Goal: Task Accomplishment & Management: Use online tool/utility

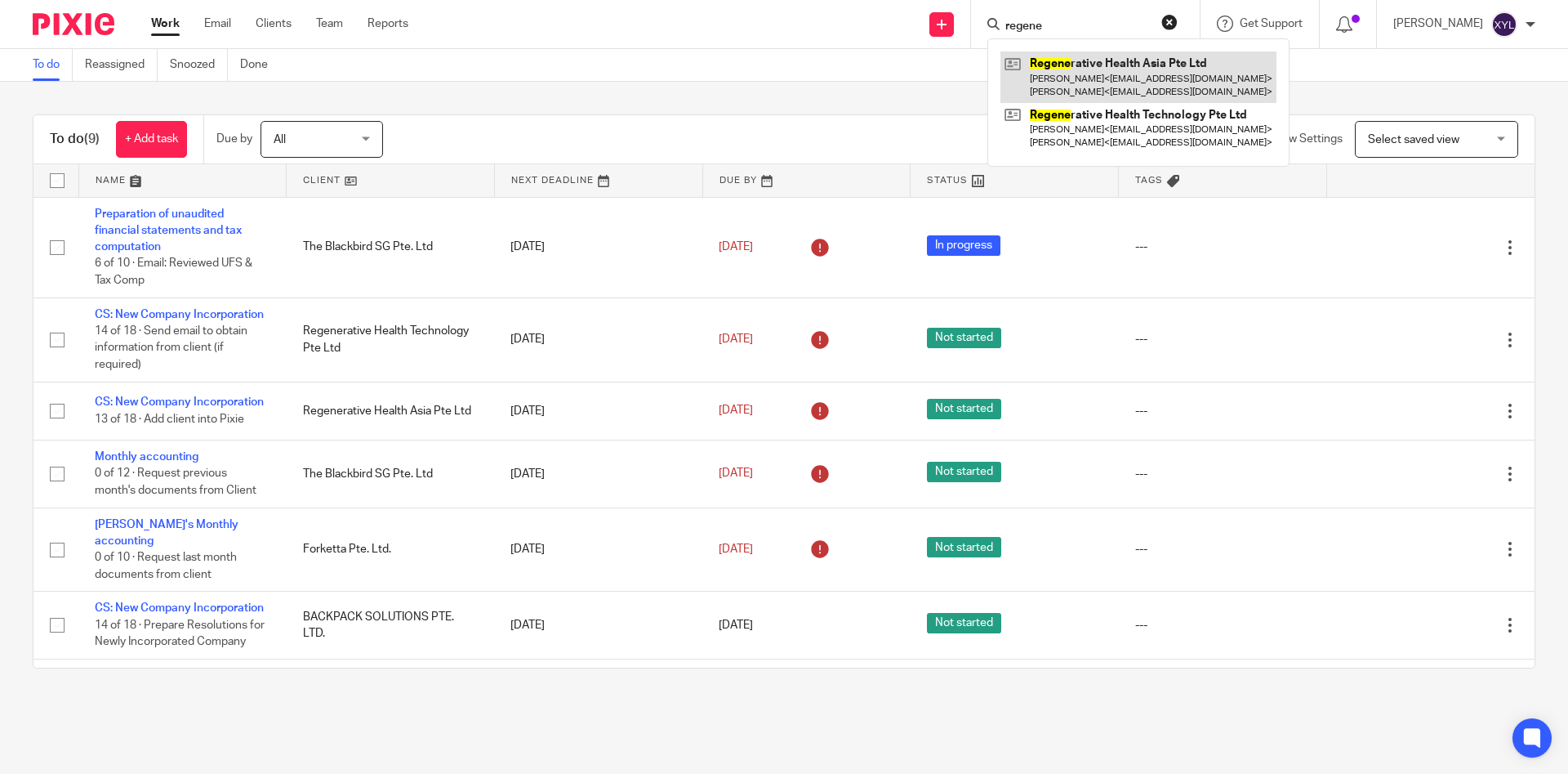
type input "regene"
drag, startPoint x: 1210, startPoint y: 65, endPoint x: 1200, endPoint y: 78, distance: 16.4
click at [1210, 65] on link at bounding box center [1138, 76] width 276 height 51
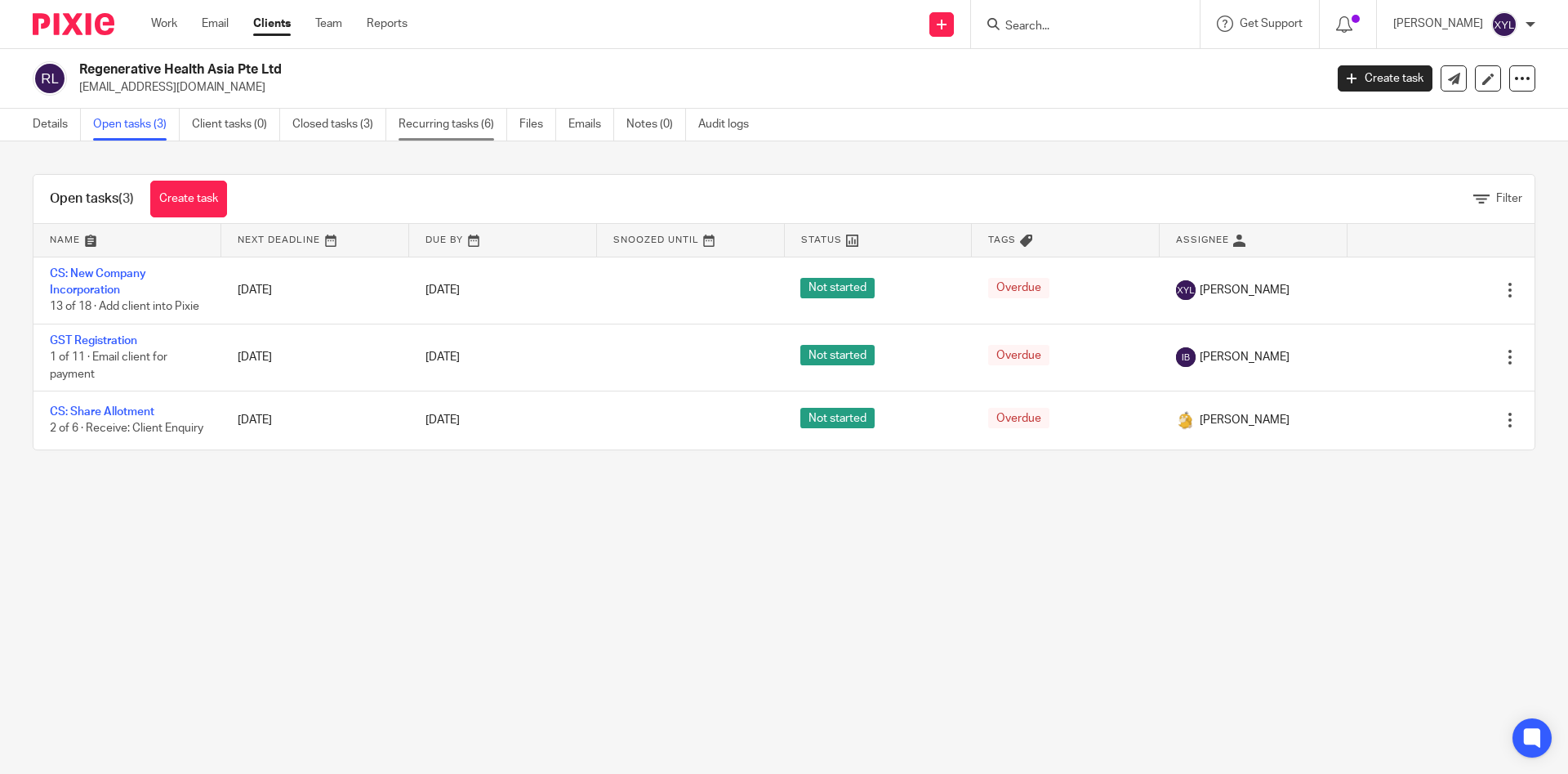
click at [417, 124] on link "Recurring tasks (6)" at bounding box center [452, 124] width 109 height 31
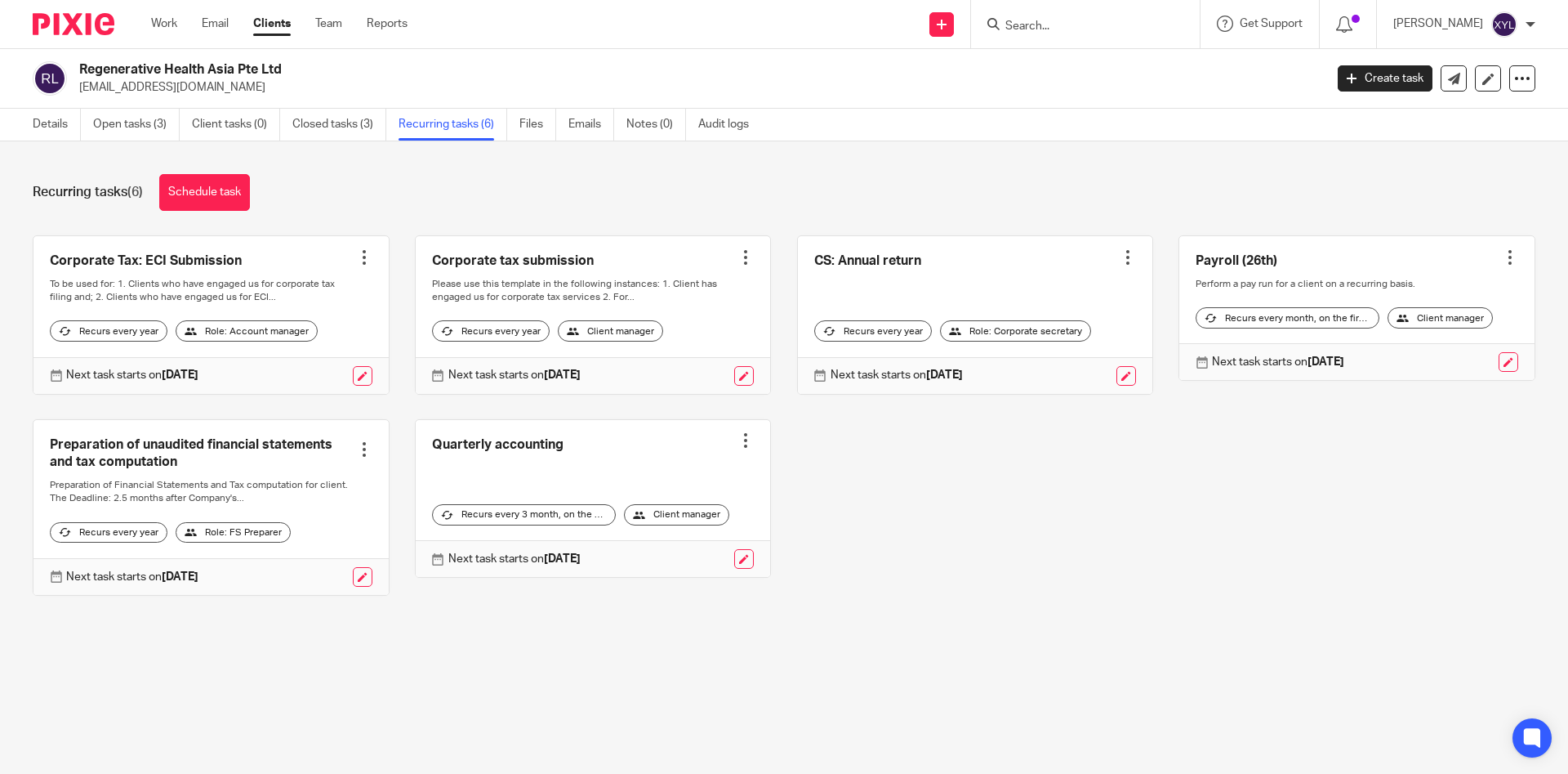
click at [514, 467] on link at bounding box center [593, 499] width 355 height 157
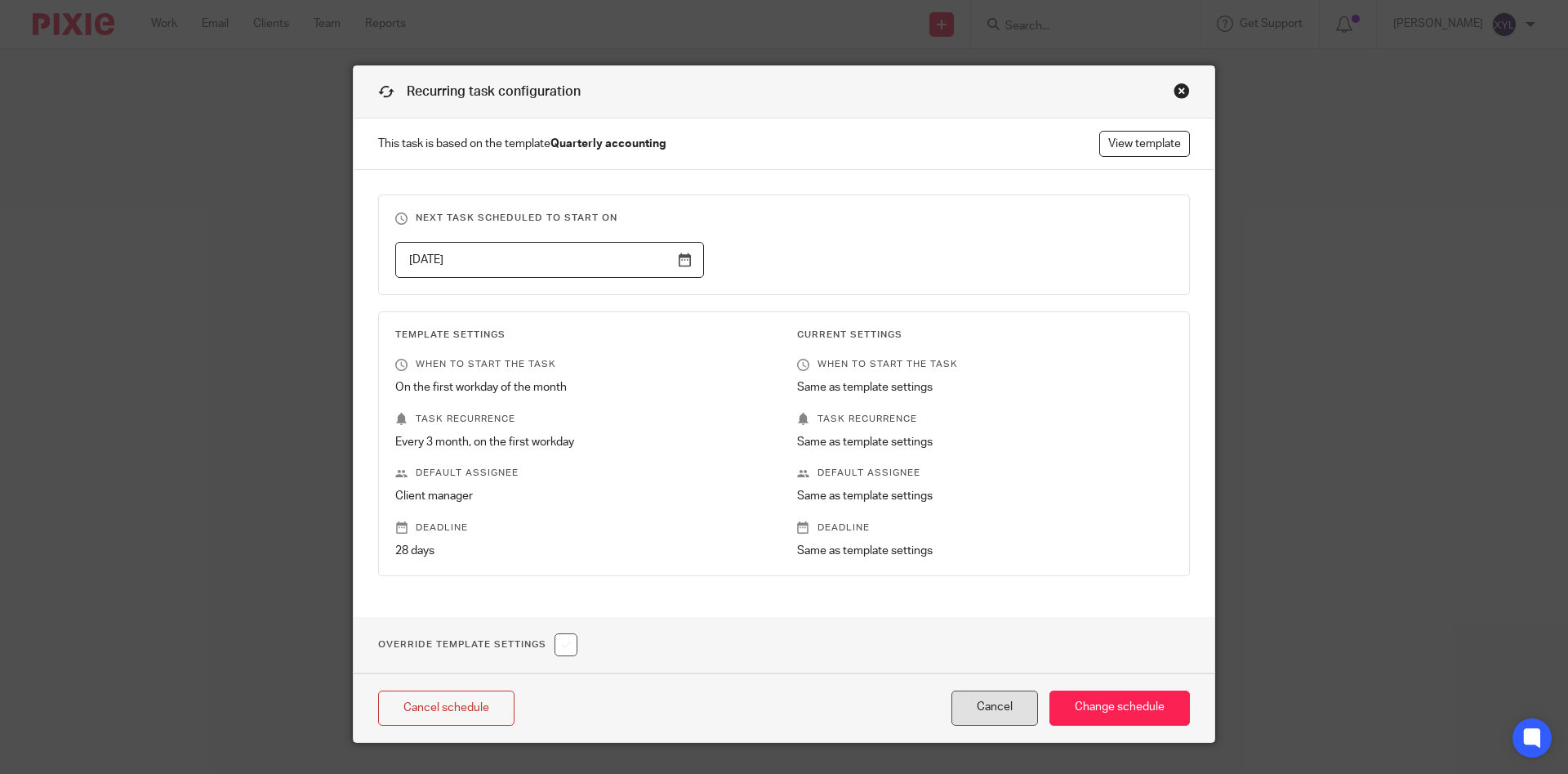
click at [1020, 704] on button "Cancel" at bounding box center [995, 708] width 87 height 35
click at [997, 704] on button "Cancel" at bounding box center [995, 708] width 87 height 35
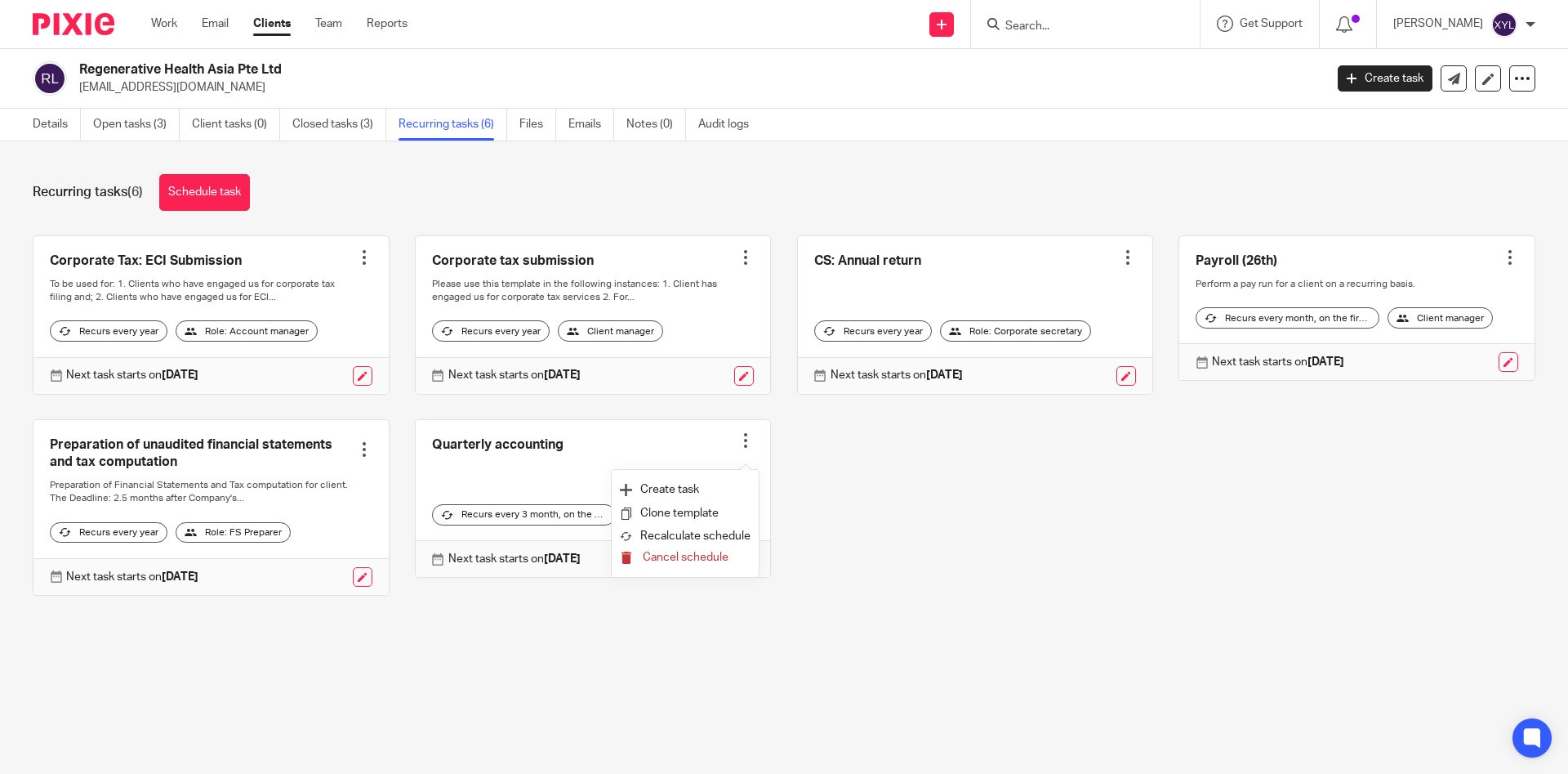
click at [697, 562] on span "Cancel schedule" at bounding box center [686, 558] width 86 height 12
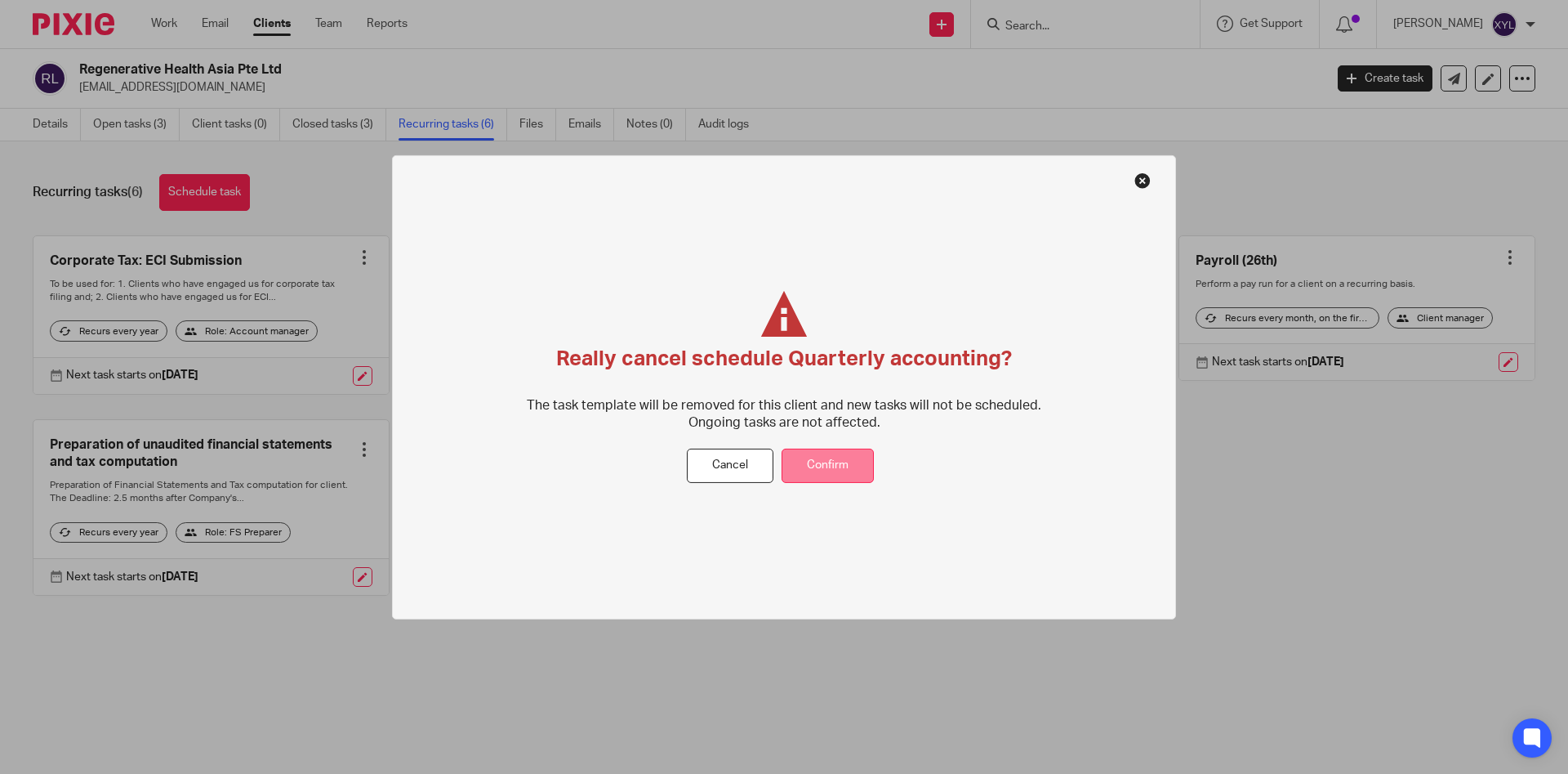
click at [819, 476] on button "Confirm" at bounding box center [827, 466] width 92 height 35
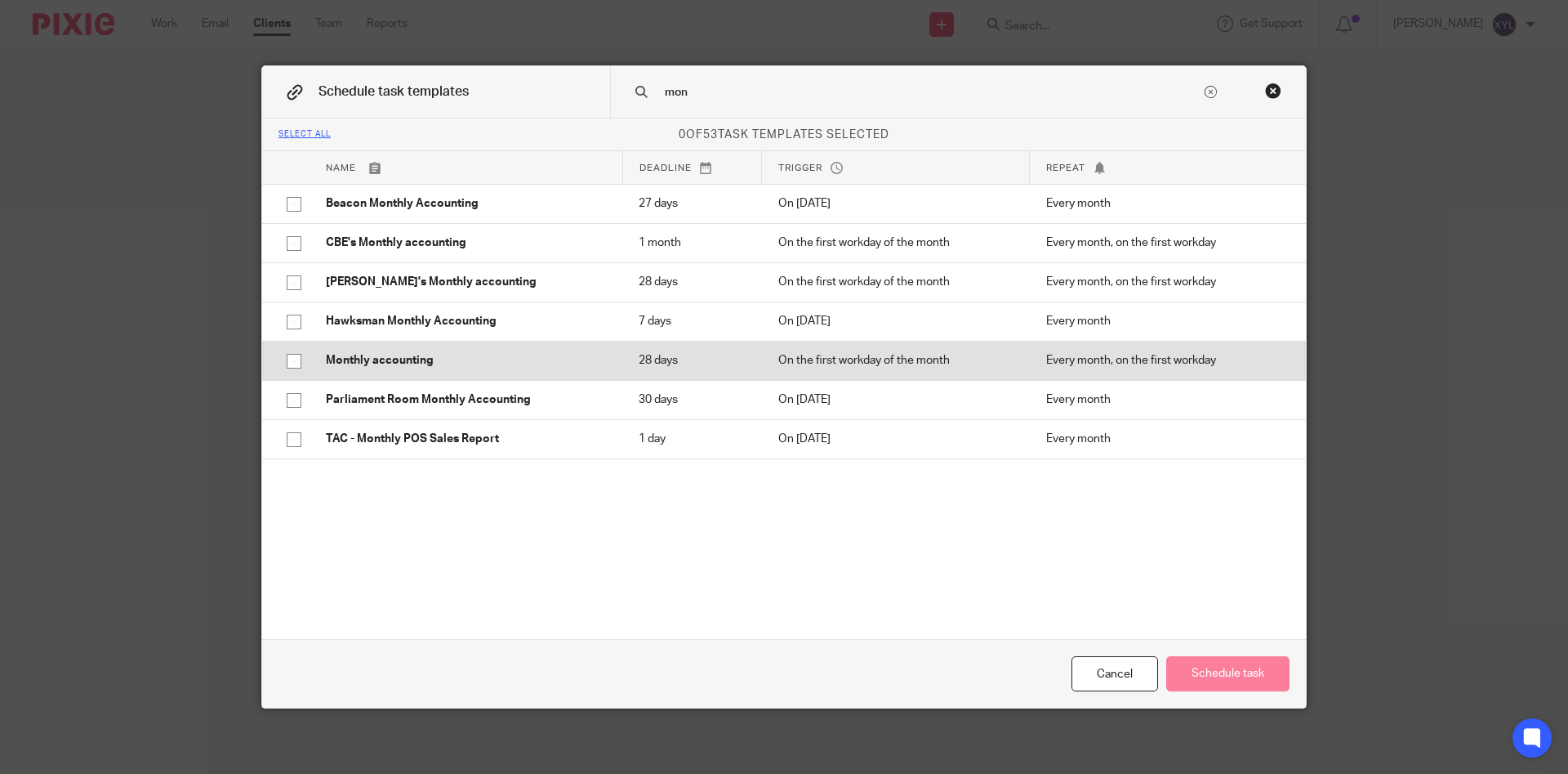
type input "mon"
click at [401, 366] on p "Monthly accounting" at bounding box center [466, 360] width 280 height 17
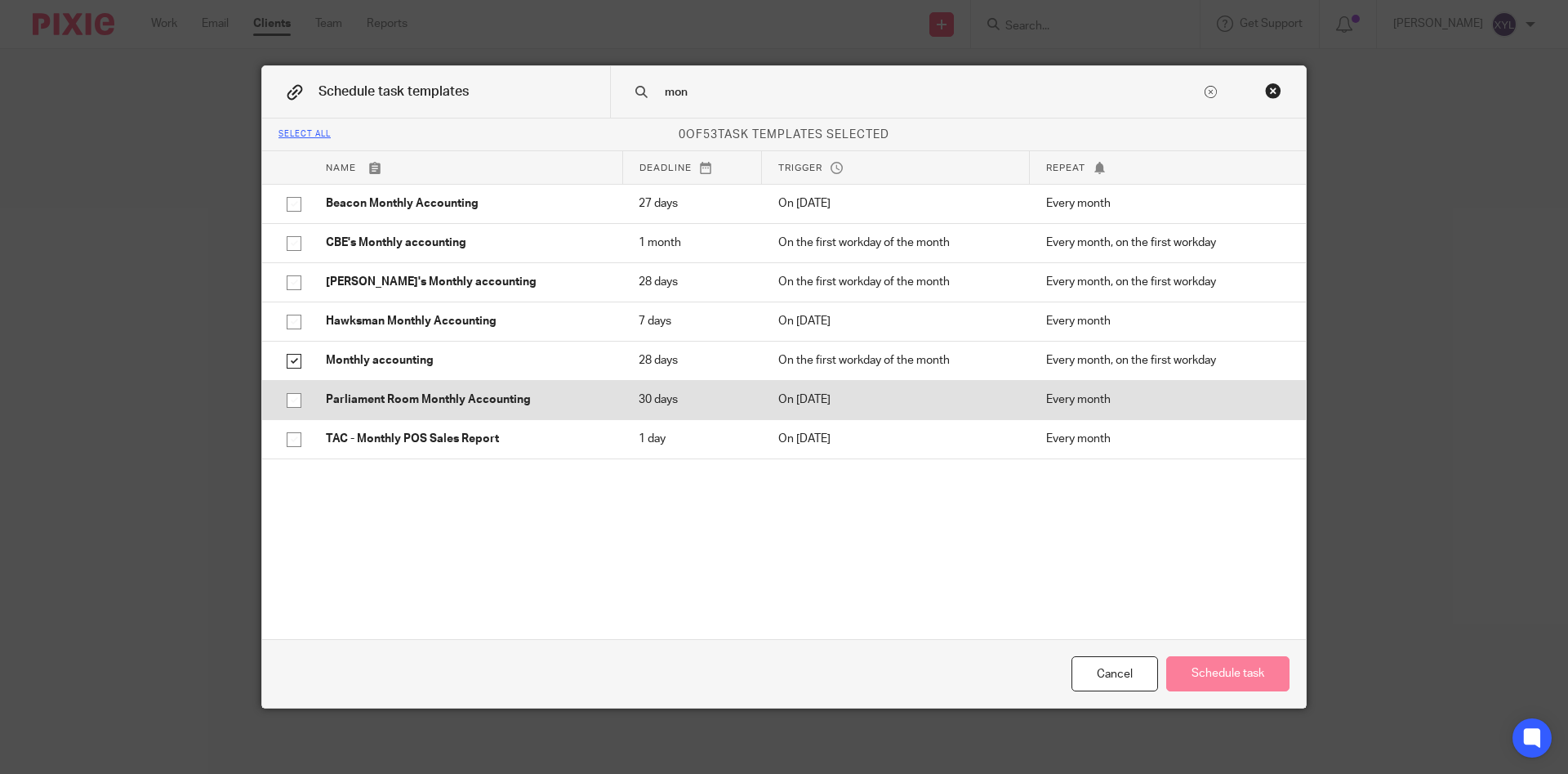
checkbox input "true"
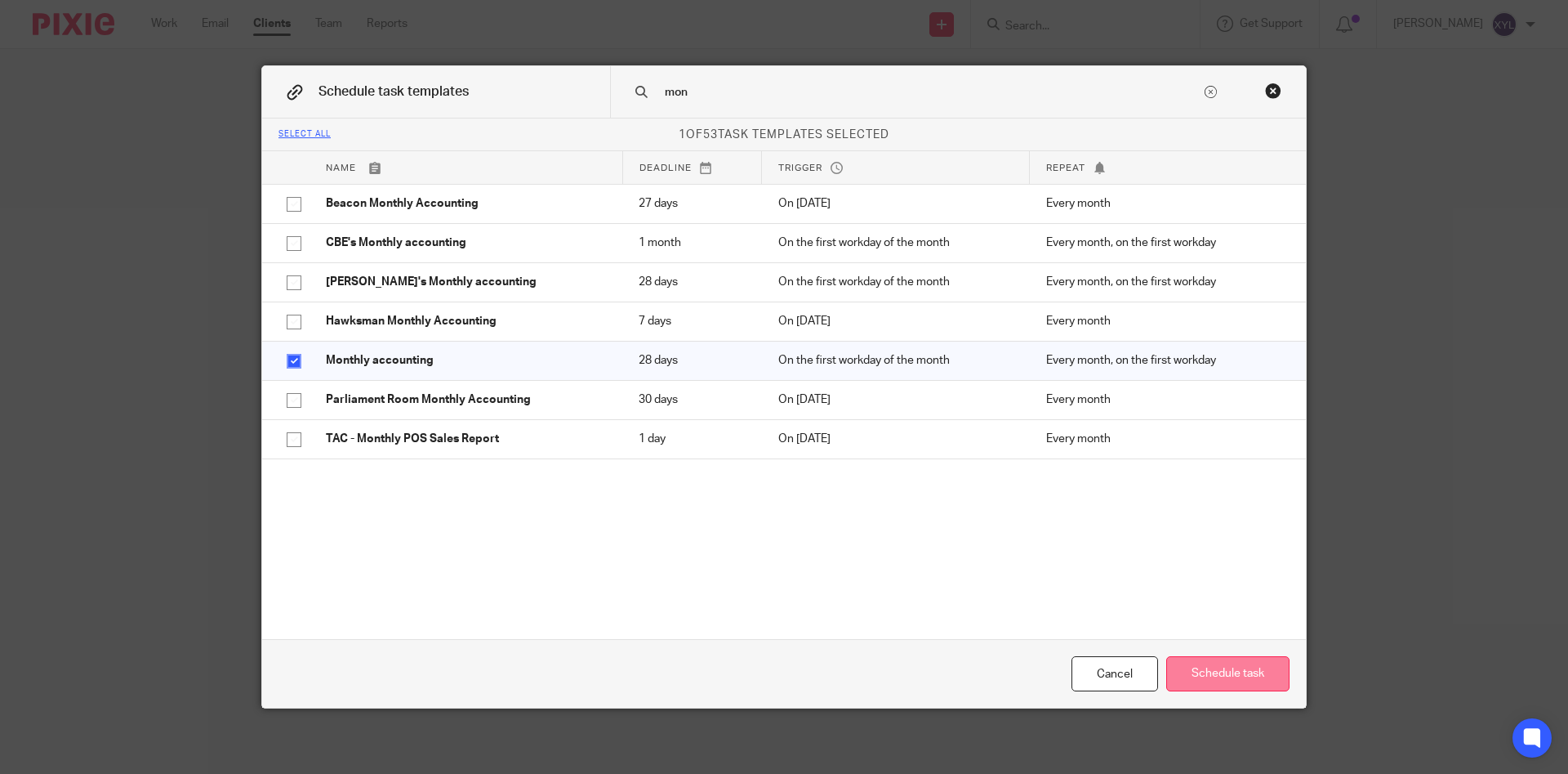
click at [1177, 672] on button "Schedule task" at bounding box center [1228, 674] width 123 height 35
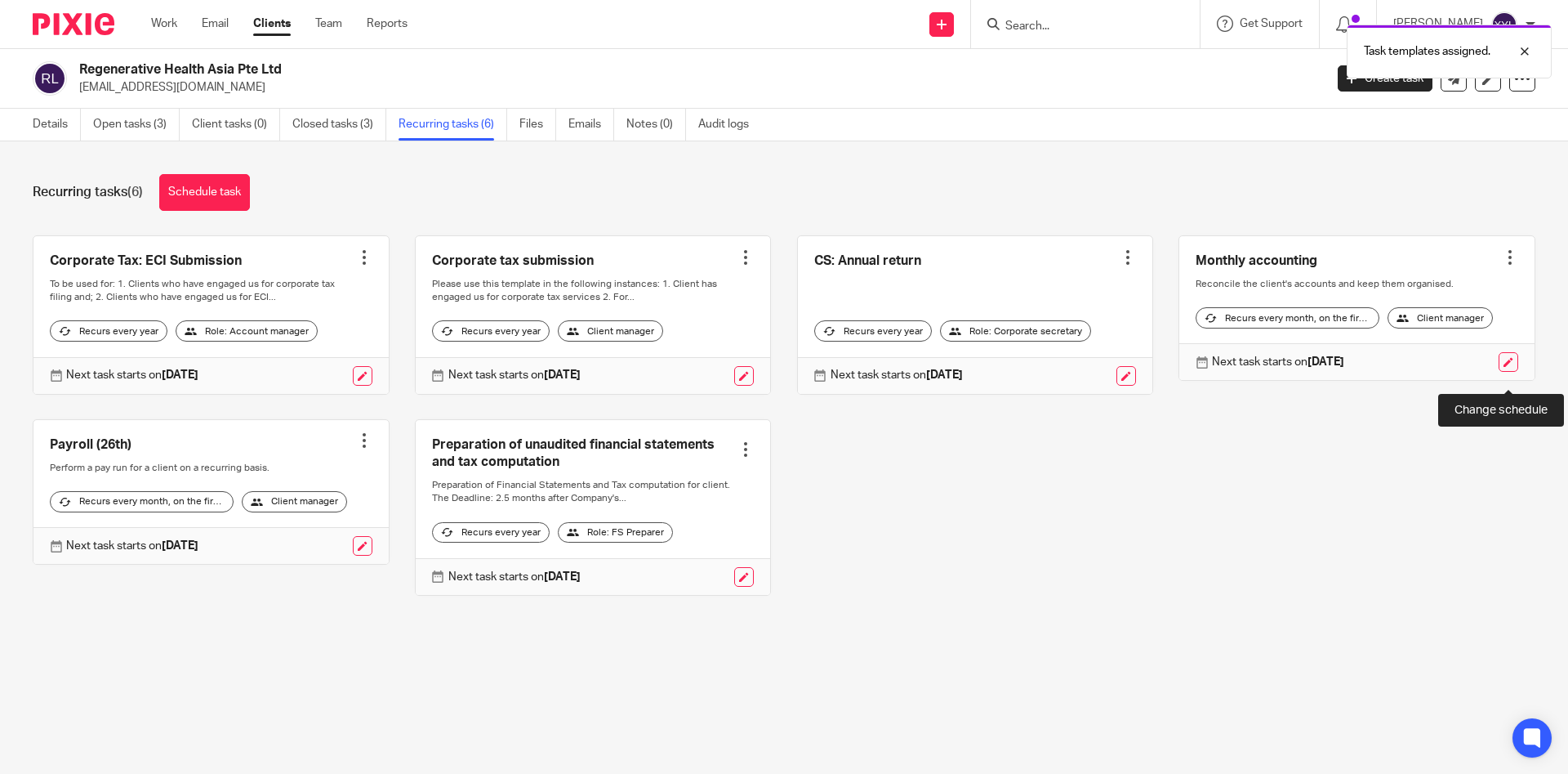
click at [1506, 372] on link at bounding box center [1508, 362] width 20 height 20
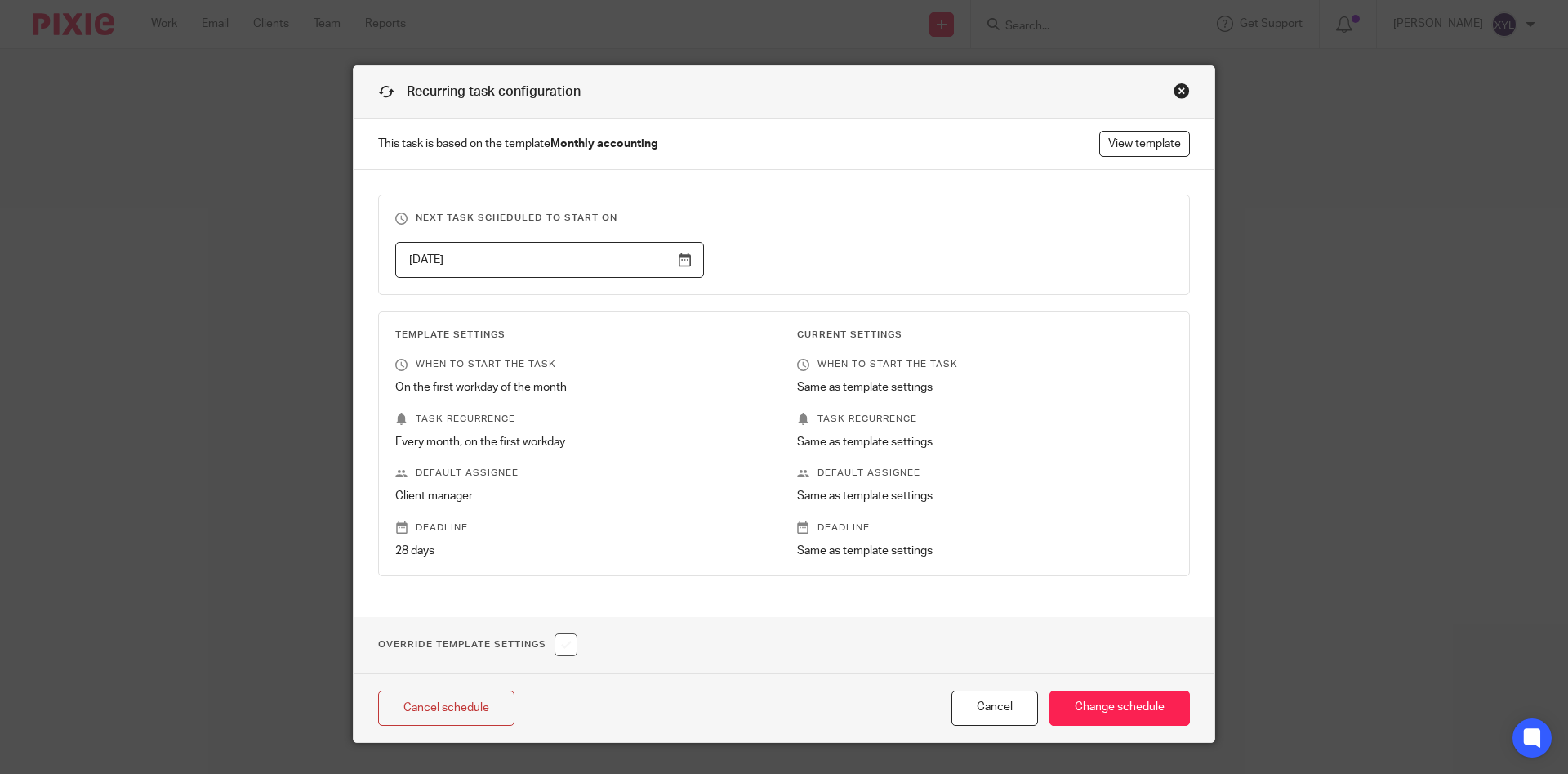
click at [687, 268] on input "[DATE]" at bounding box center [549, 260] width 309 height 36
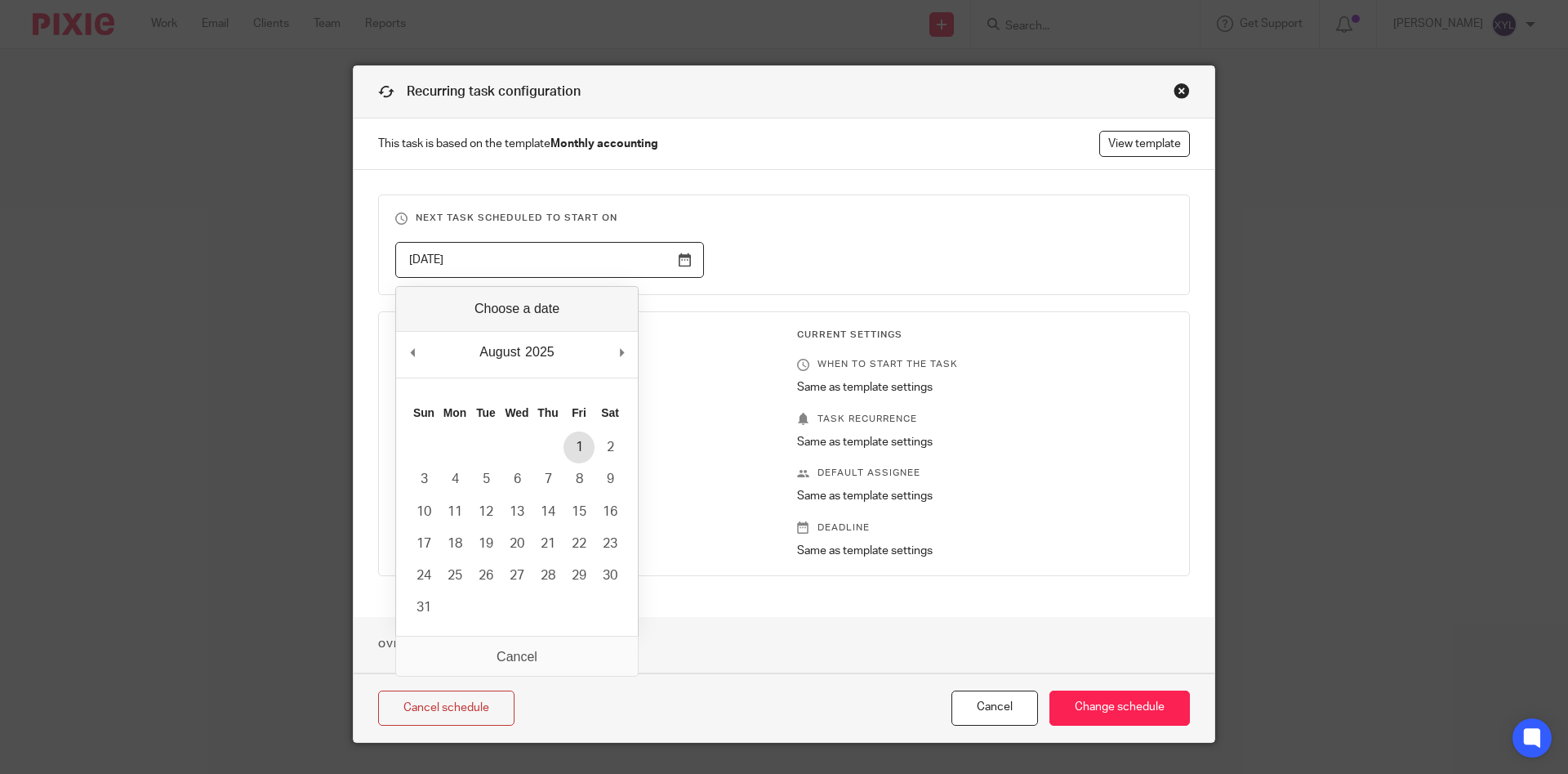
type input "2025-08-01"
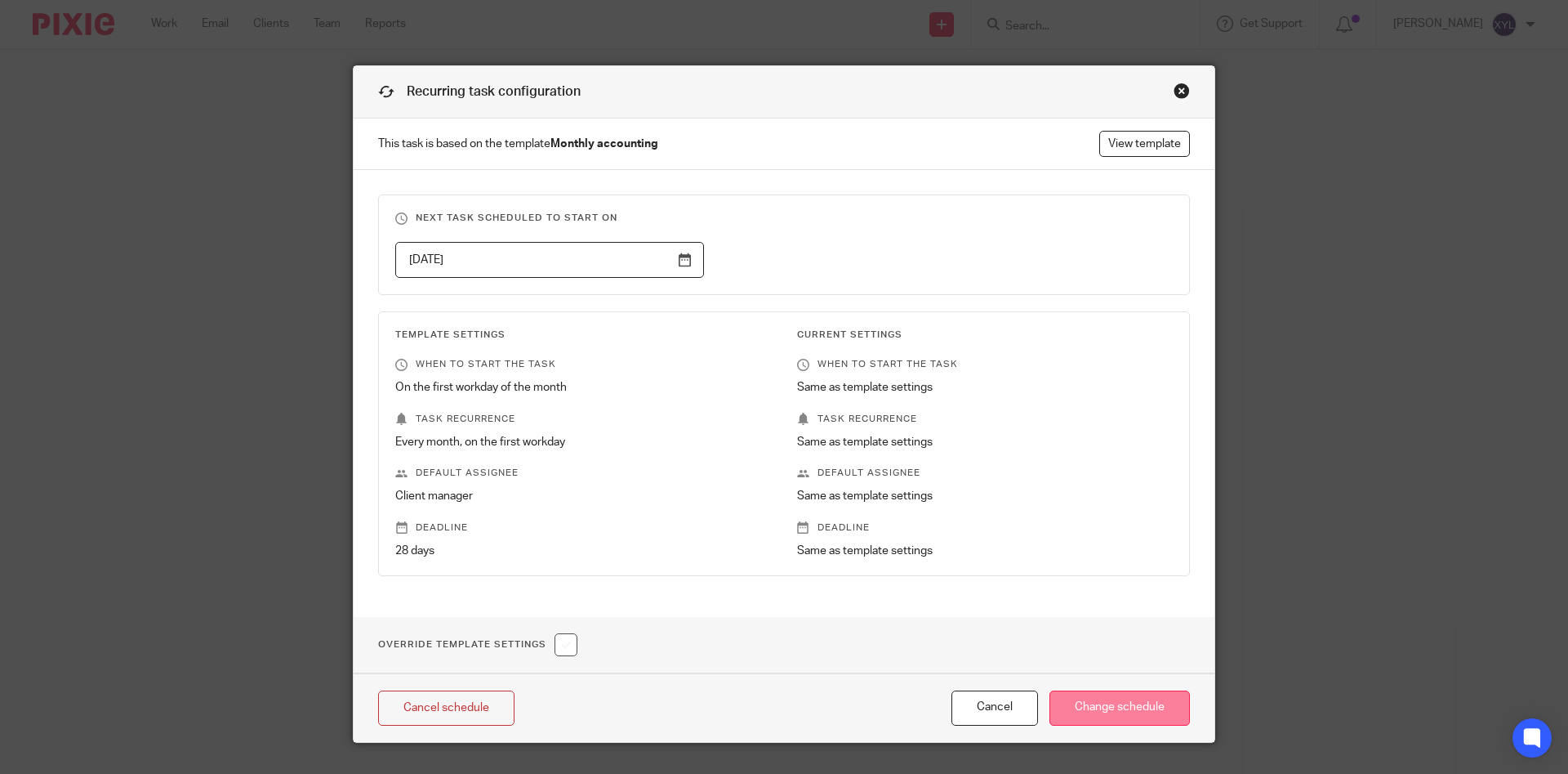
drag, startPoint x: 1141, startPoint y: 706, endPoint x: 1095, endPoint y: 703, distance: 46.1
click at [1095, 703] on input "Change schedule" at bounding box center [1120, 708] width 141 height 35
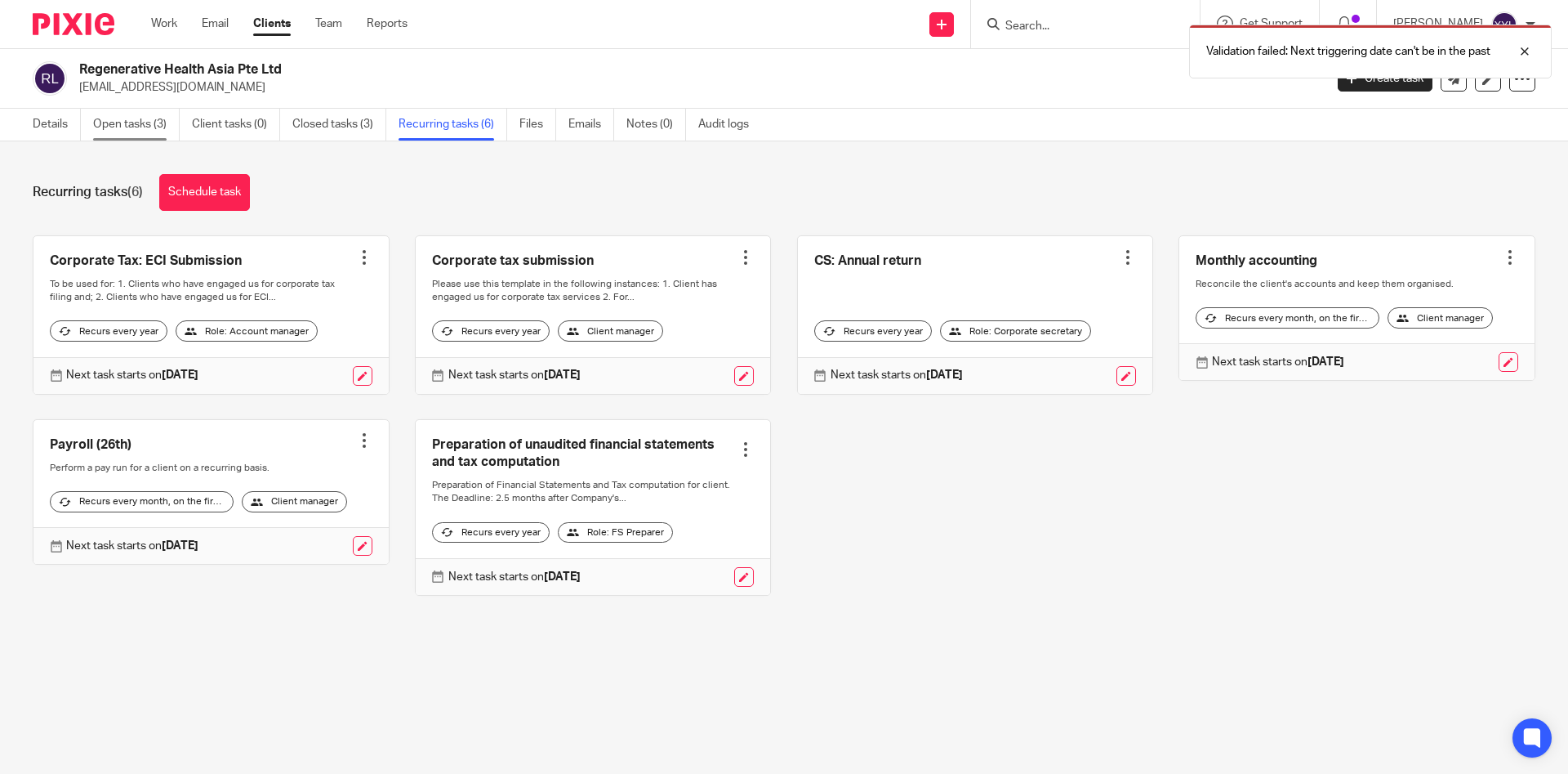
click at [128, 128] on link "Open tasks (3)" at bounding box center [136, 124] width 87 height 31
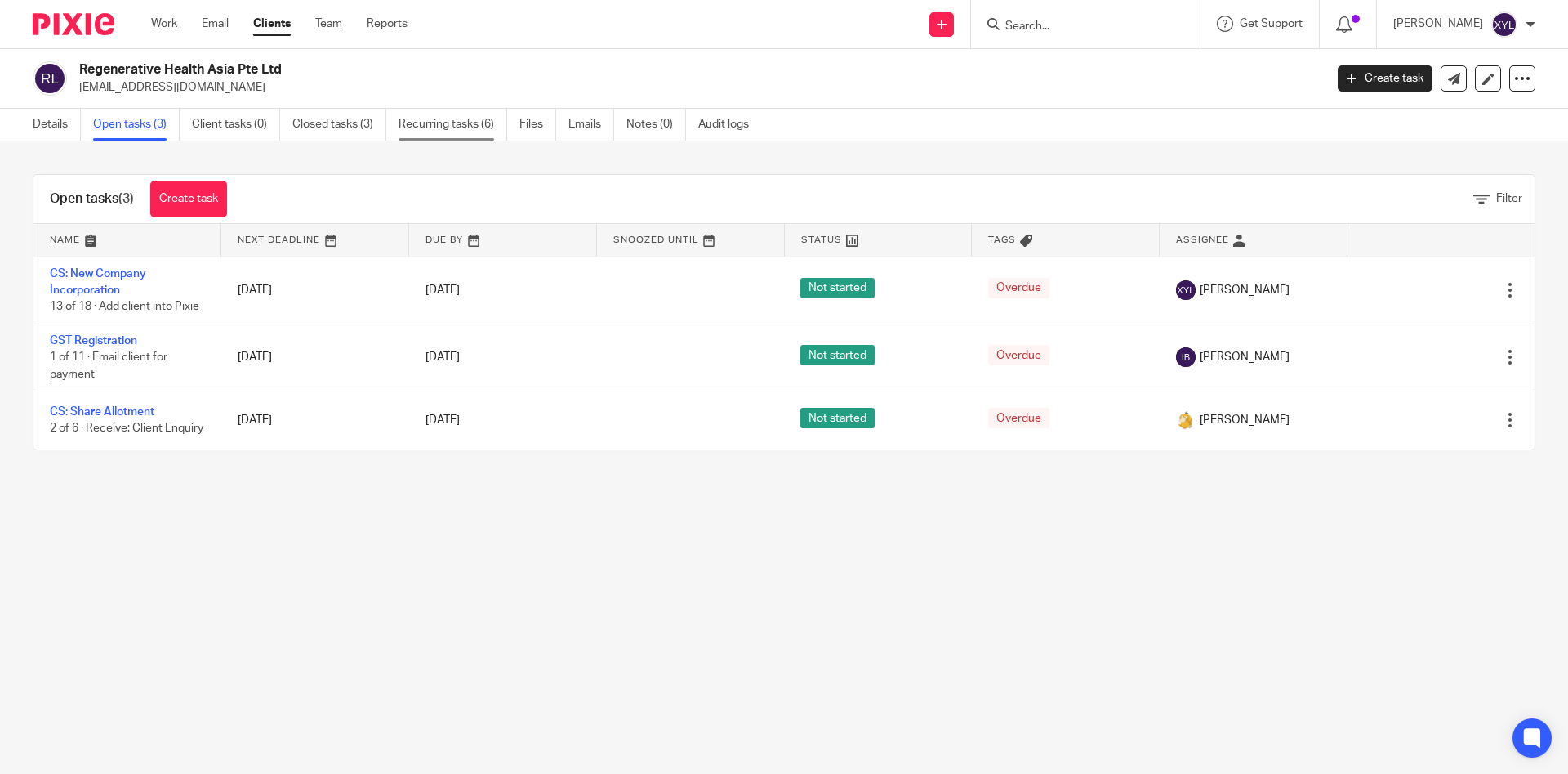
click at [458, 116] on link "Recurring tasks (6)" at bounding box center [452, 124] width 109 height 31
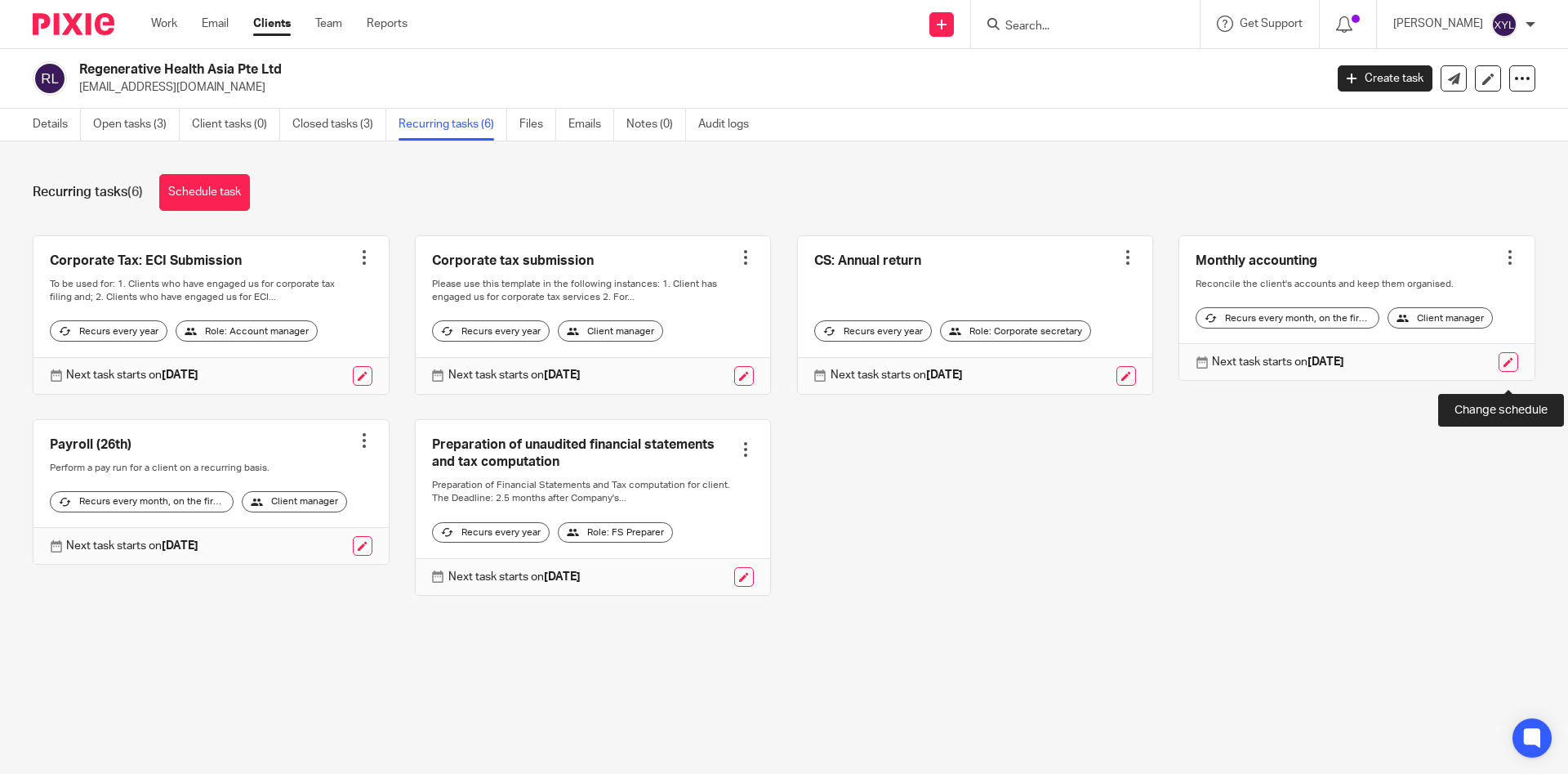
click at [1512, 372] on link at bounding box center [1508, 362] width 20 height 20
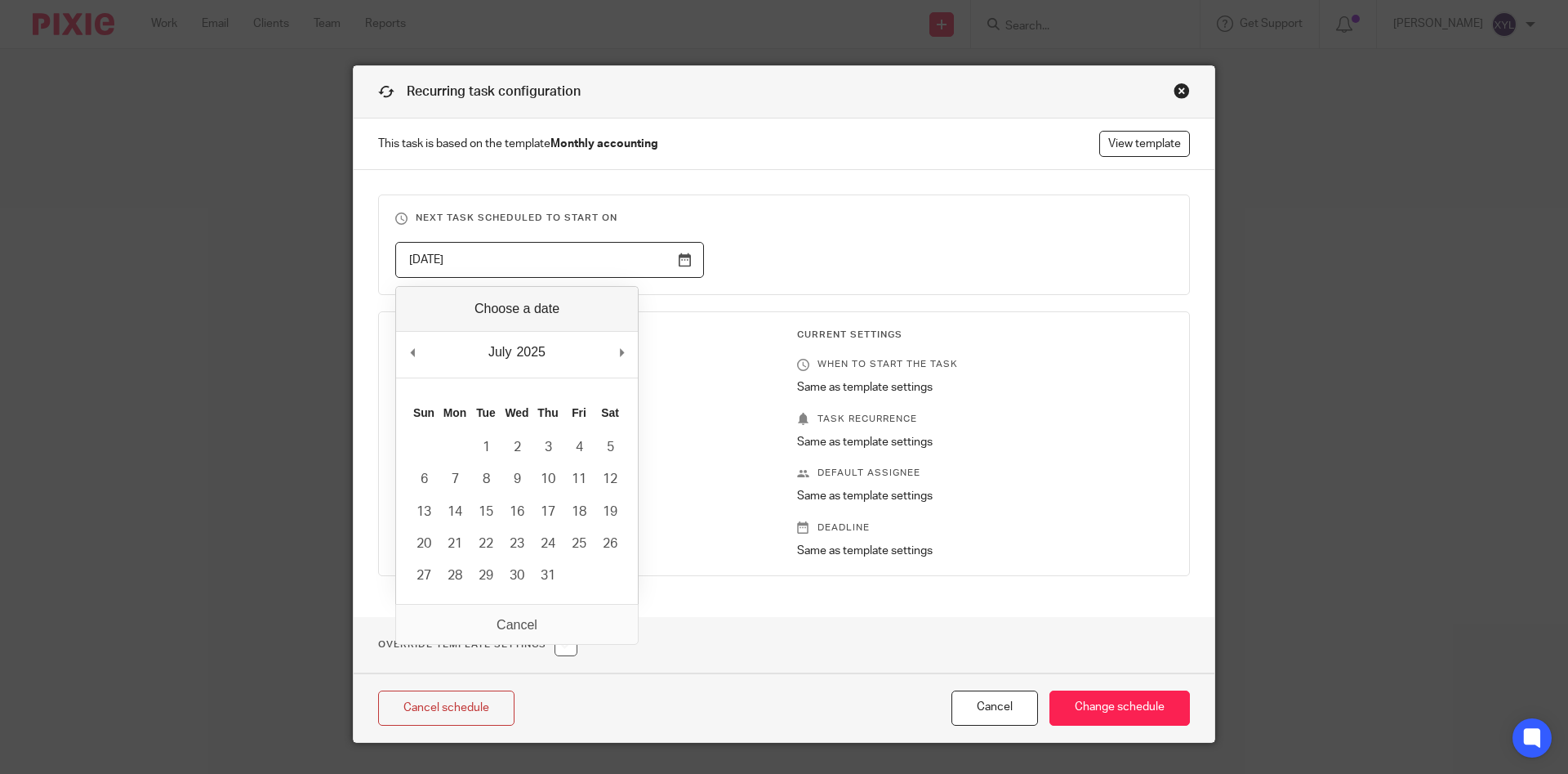
click at [630, 367] on div "July January February March April May June July August September October Novemb…" at bounding box center [517, 355] width 242 height 46
type input "2025-08-01"
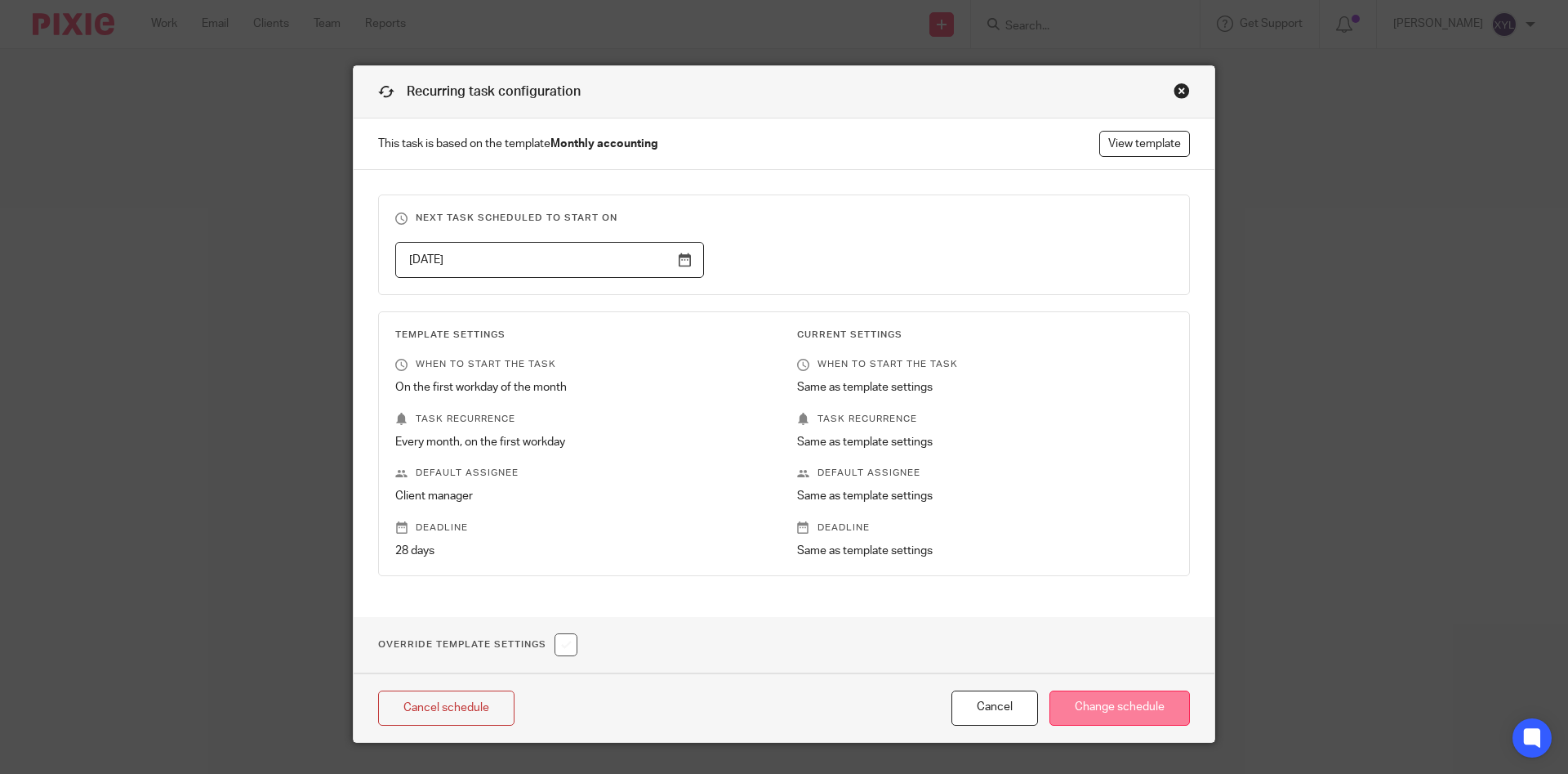
click at [1138, 708] on input "Change schedule" at bounding box center [1120, 708] width 141 height 35
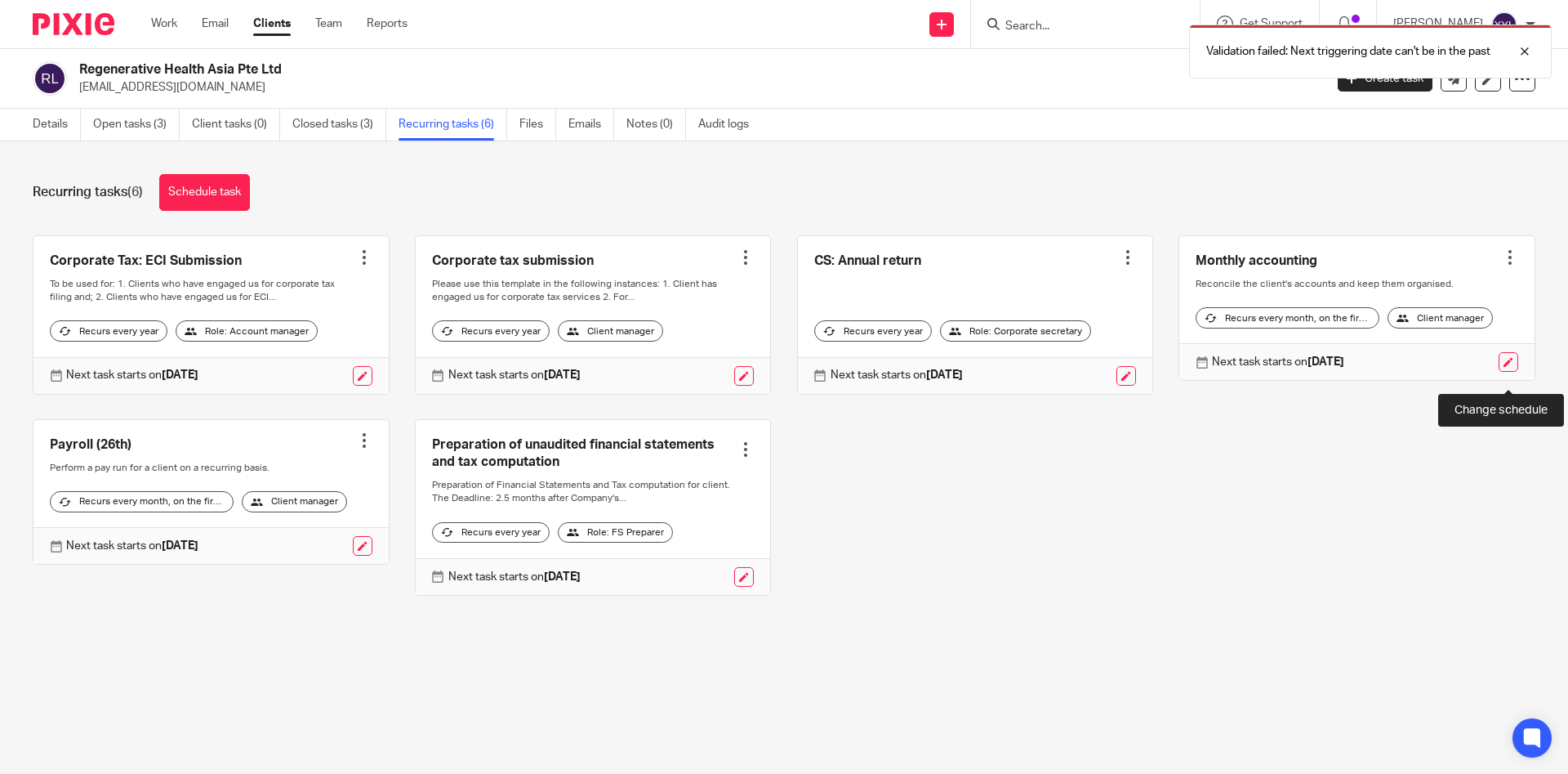
click at [1516, 372] on link at bounding box center [1508, 362] width 20 height 20
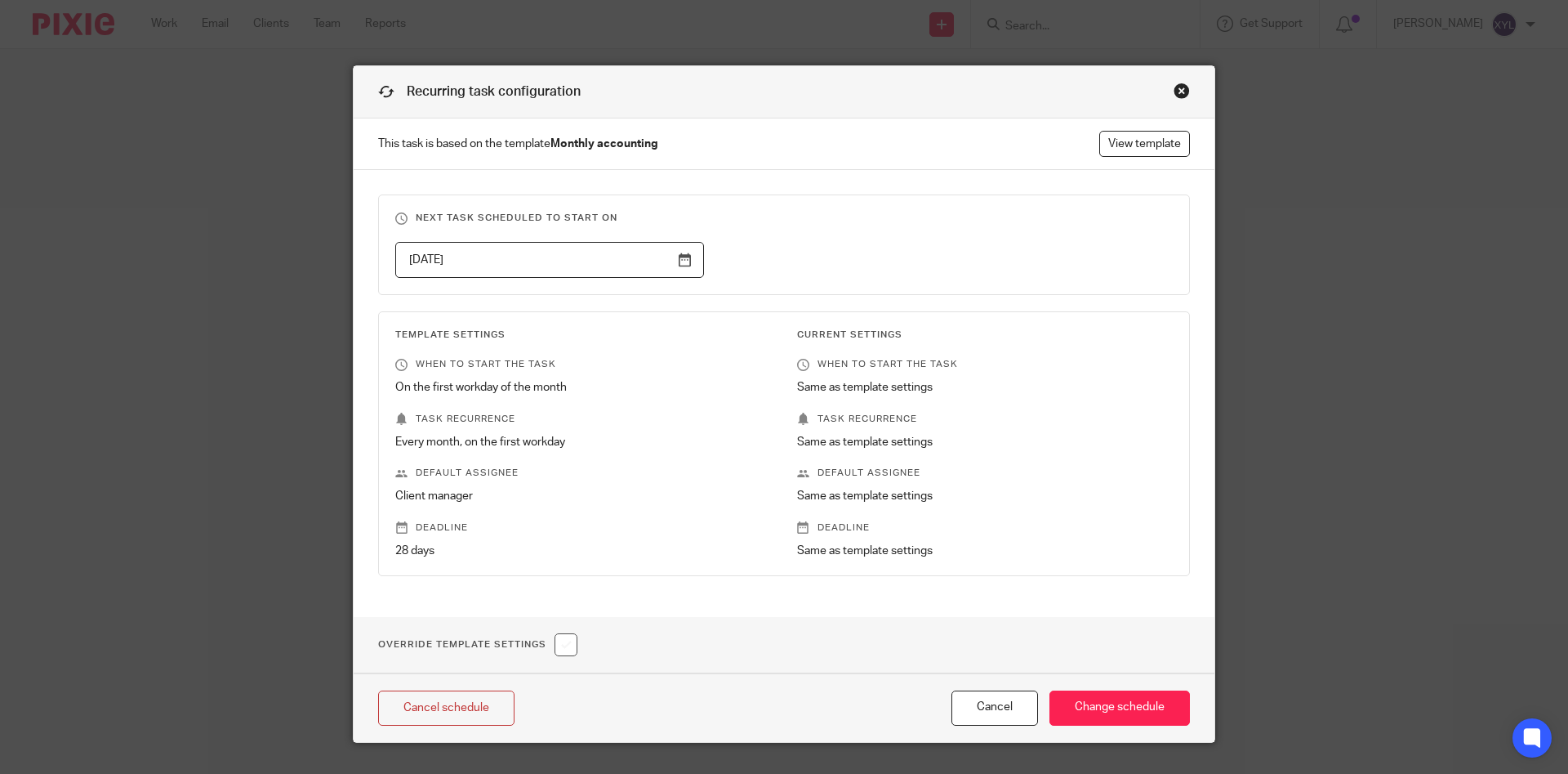
click at [683, 262] on input "[DATE]" at bounding box center [549, 260] width 309 height 36
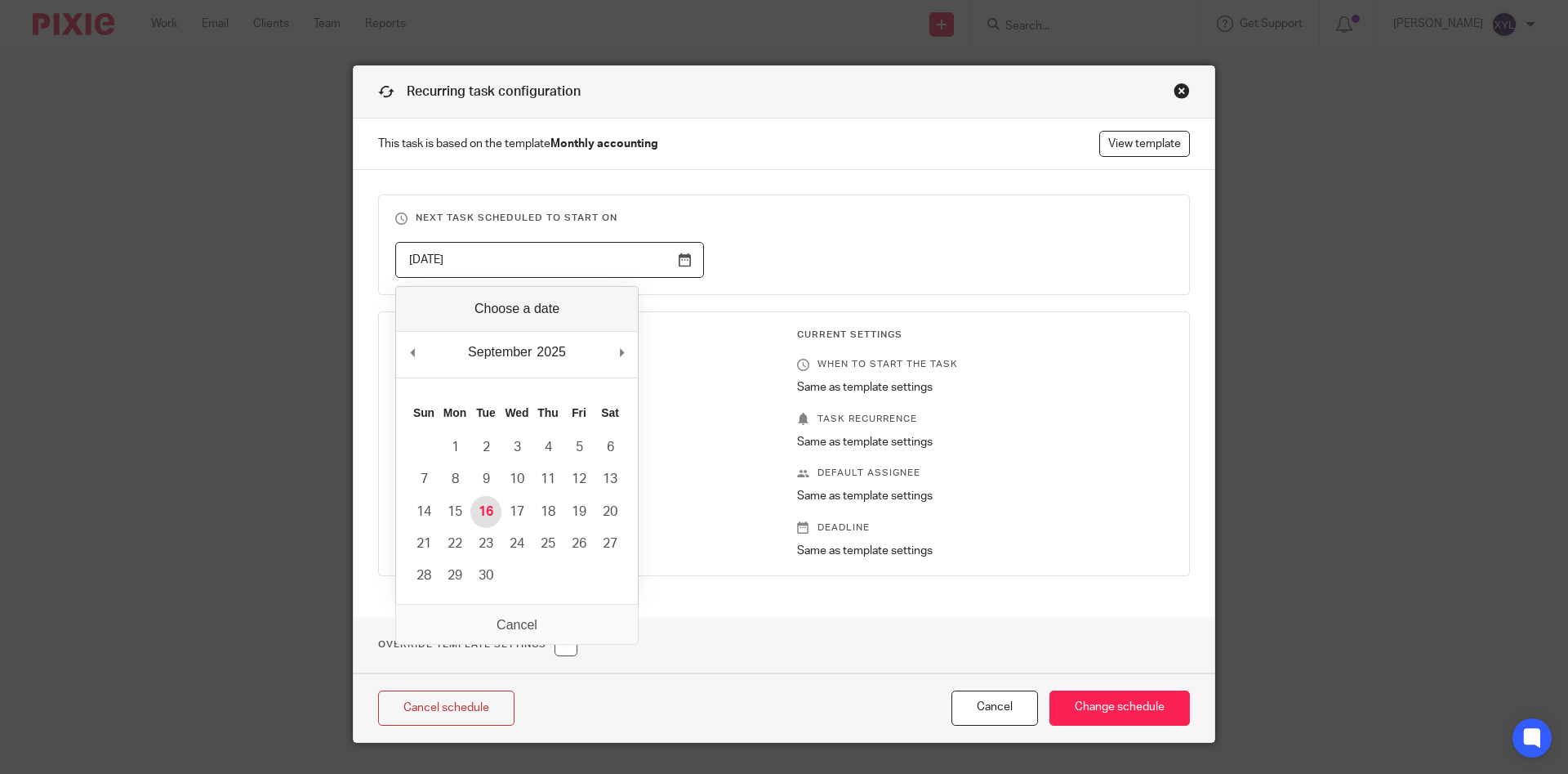
type input "2025-09-16"
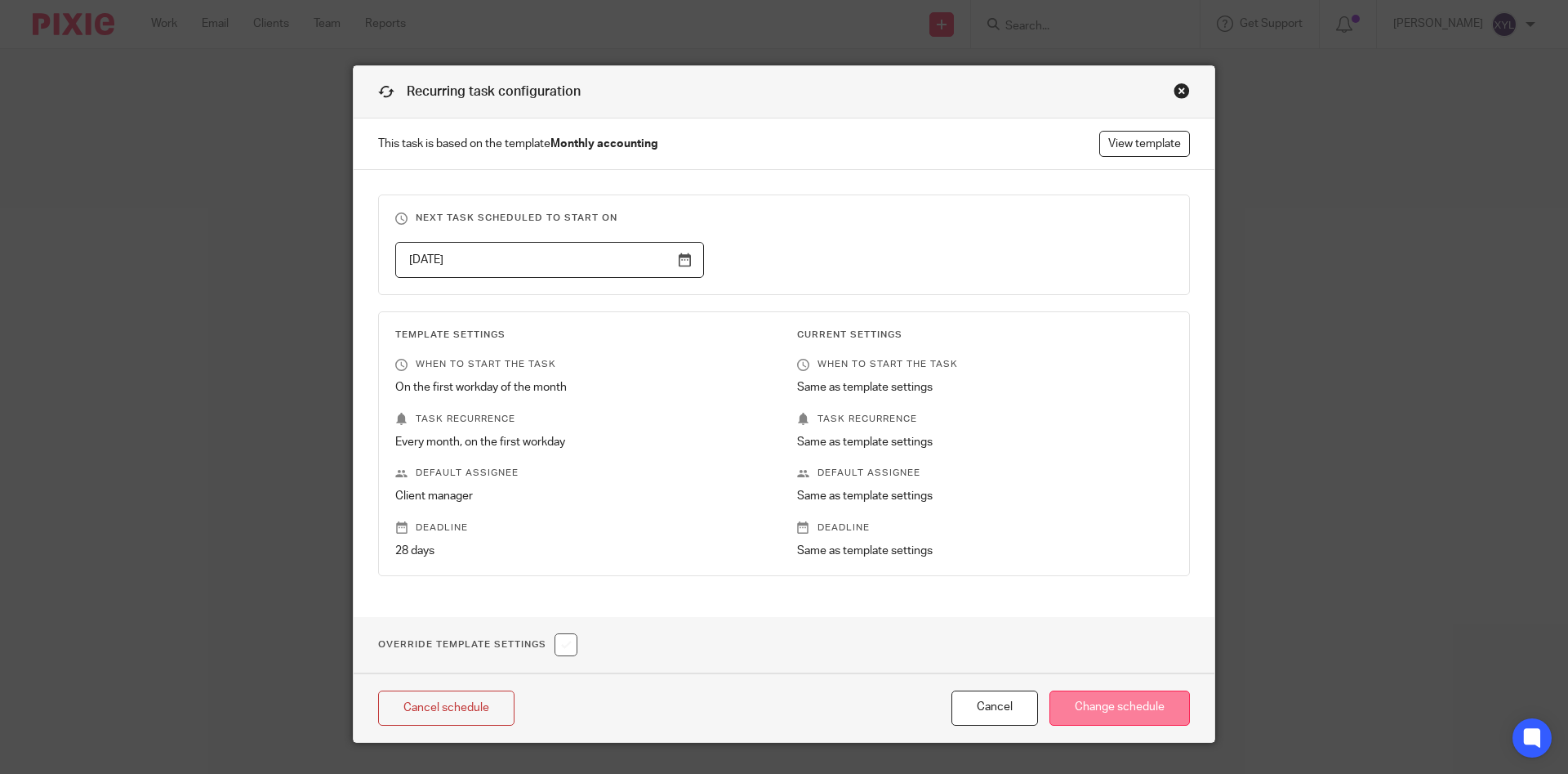
click at [1088, 715] on input "Change schedule" at bounding box center [1120, 708] width 141 height 35
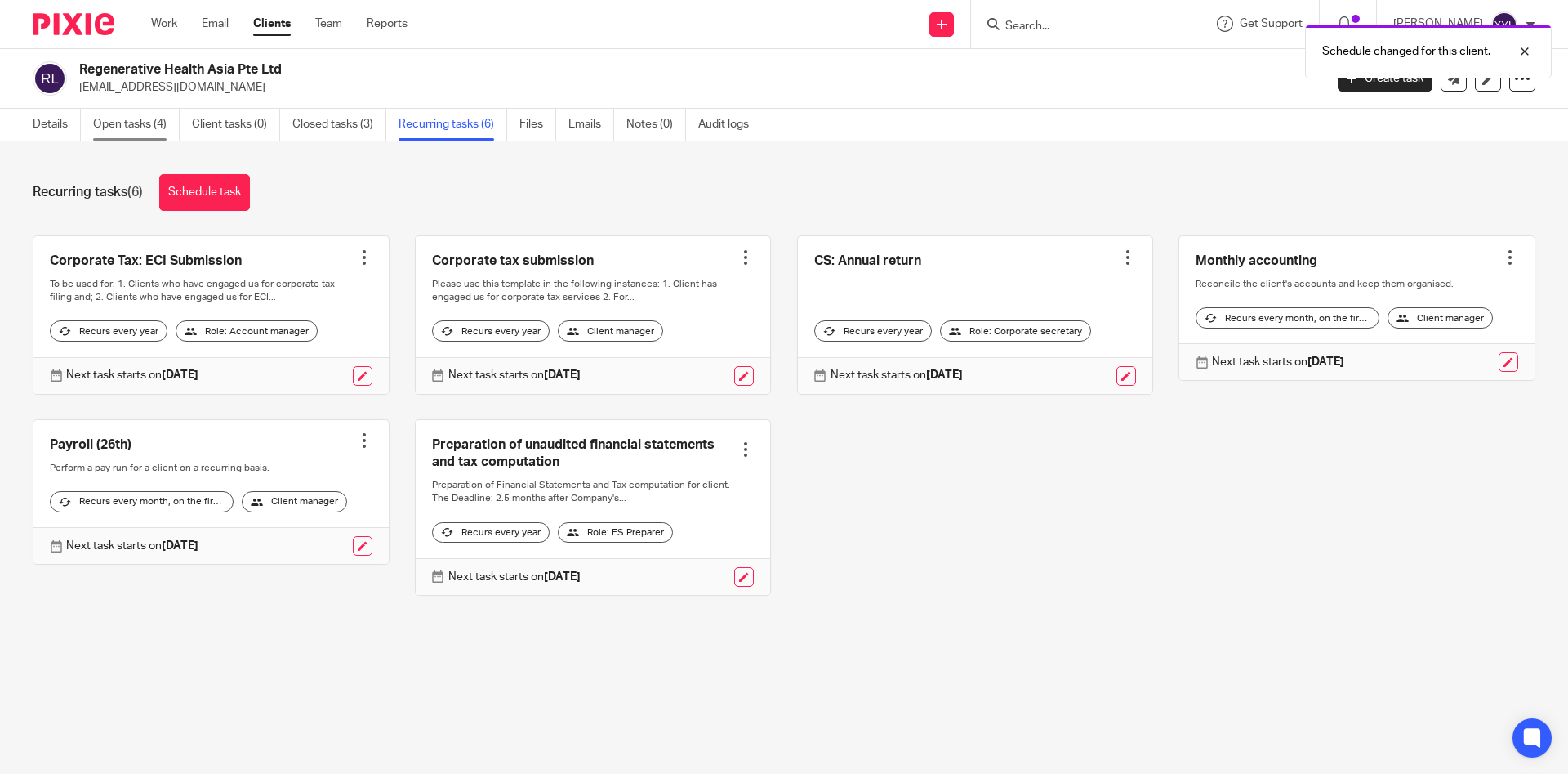
click at [152, 120] on link "Open tasks (4)" at bounding box center [136, 124] width 87 height 31
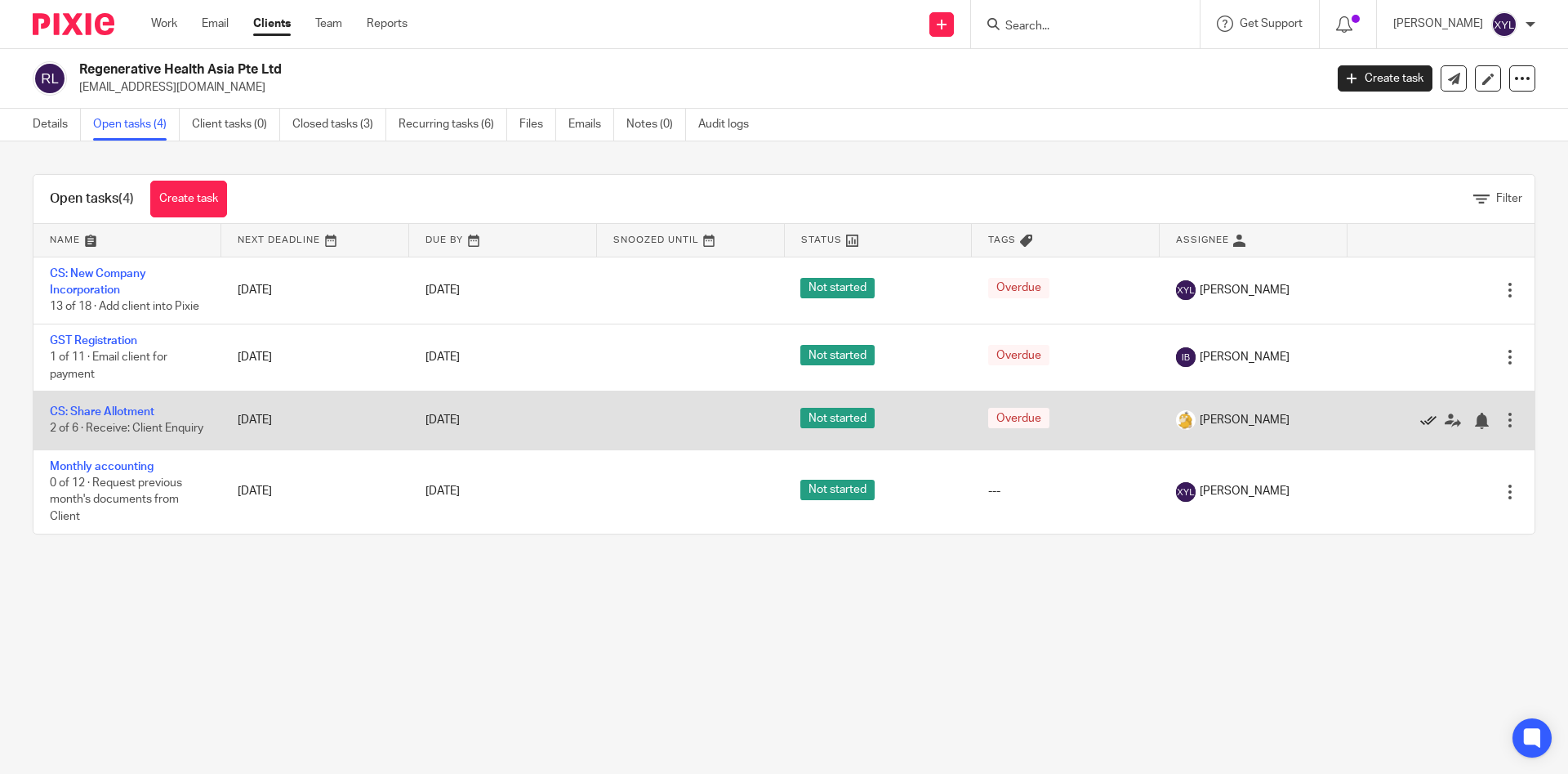
click at [1426, 422] on icon at bounding box center [1429, 421] width 17 height 17
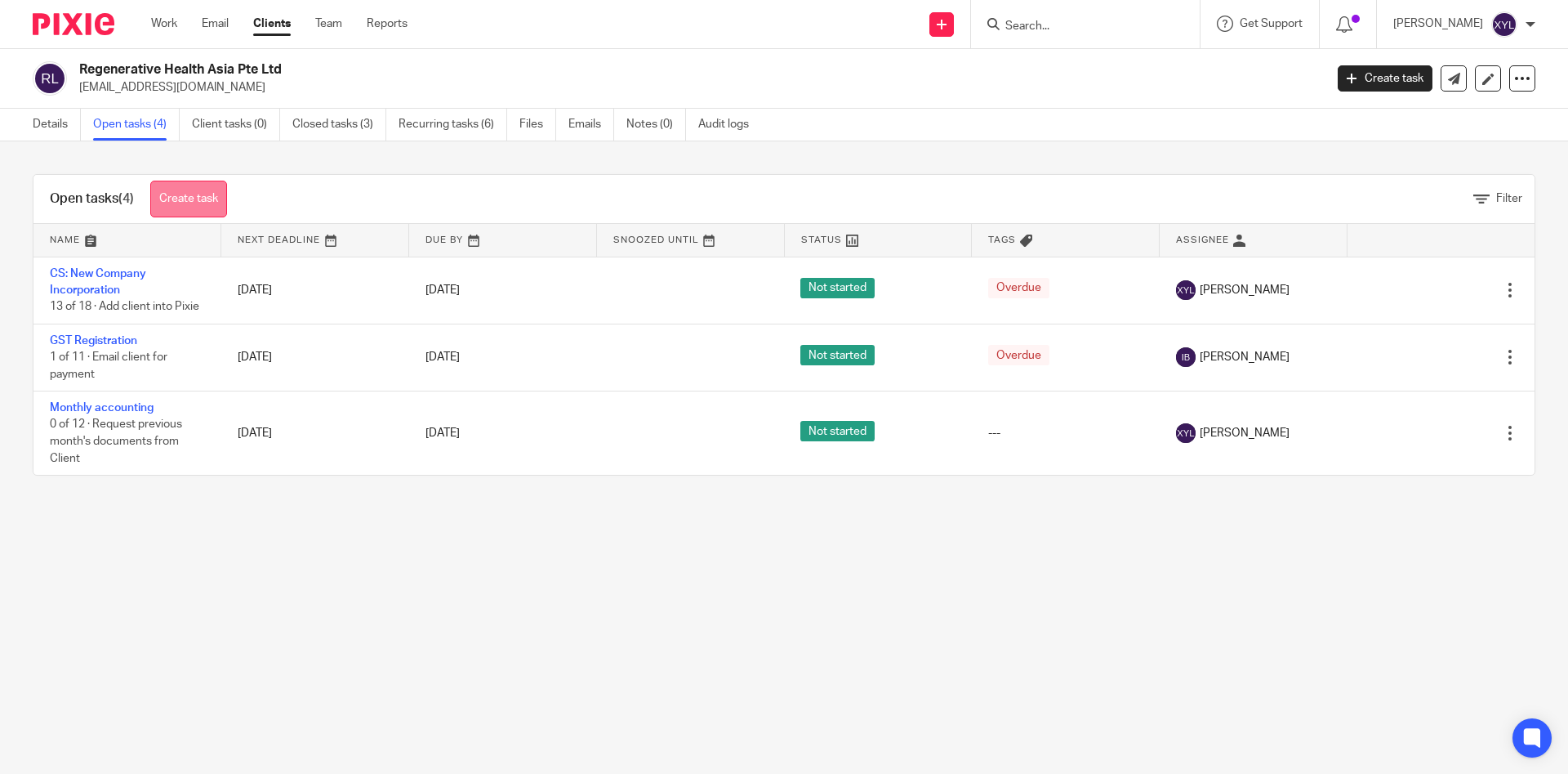
click at [198, 196] on link "Create task" at bounding box center [188, 199] width 77 height 36
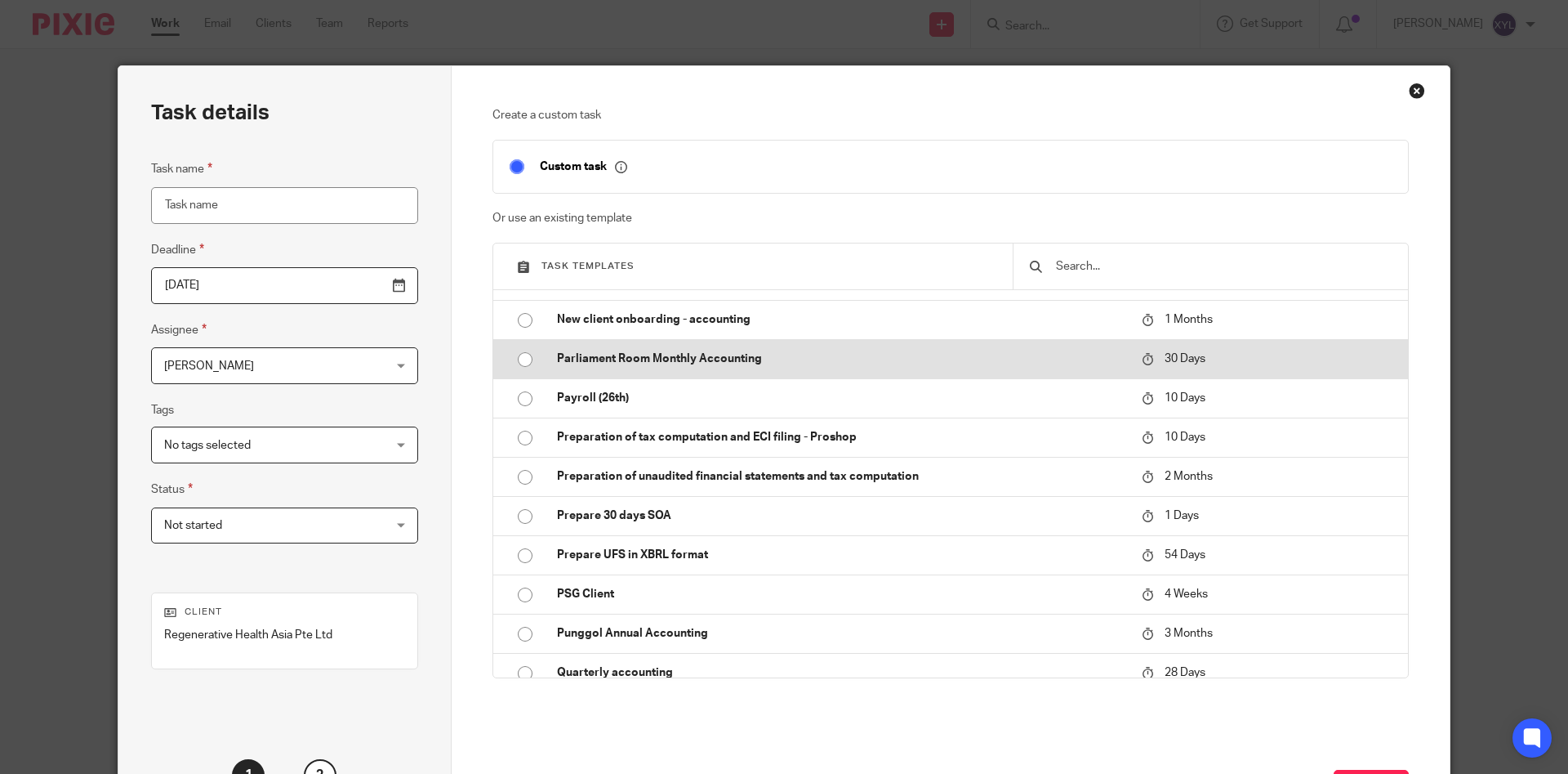
scroll to position [1579, 0]
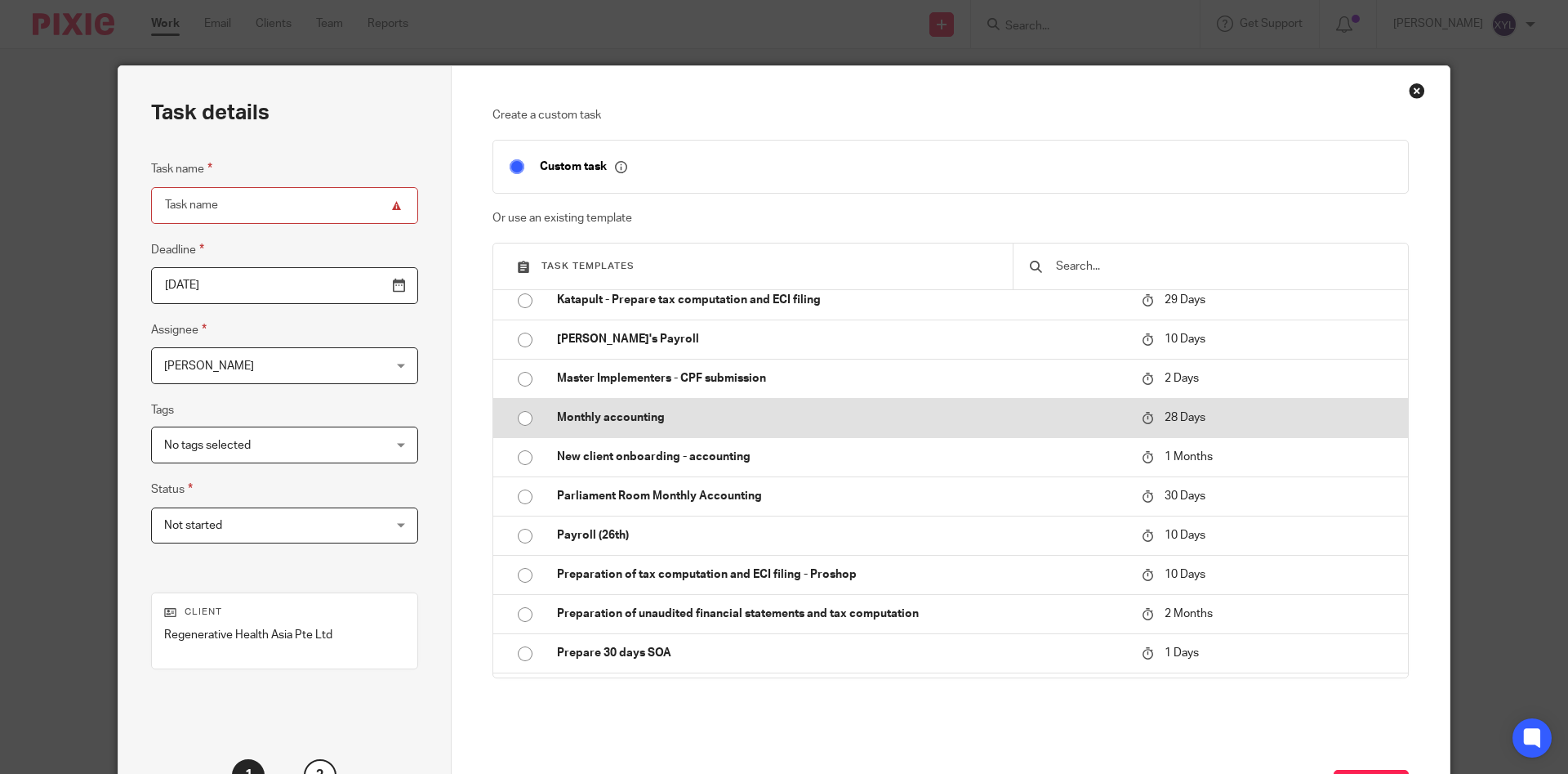
click at [615, 406] on td "Monthly accounting" at bounding box center [837, 417] width 593 height 39
type input "[DATE]"
type input "Monthly accounting"
checkbox input "false"
radio input "true"
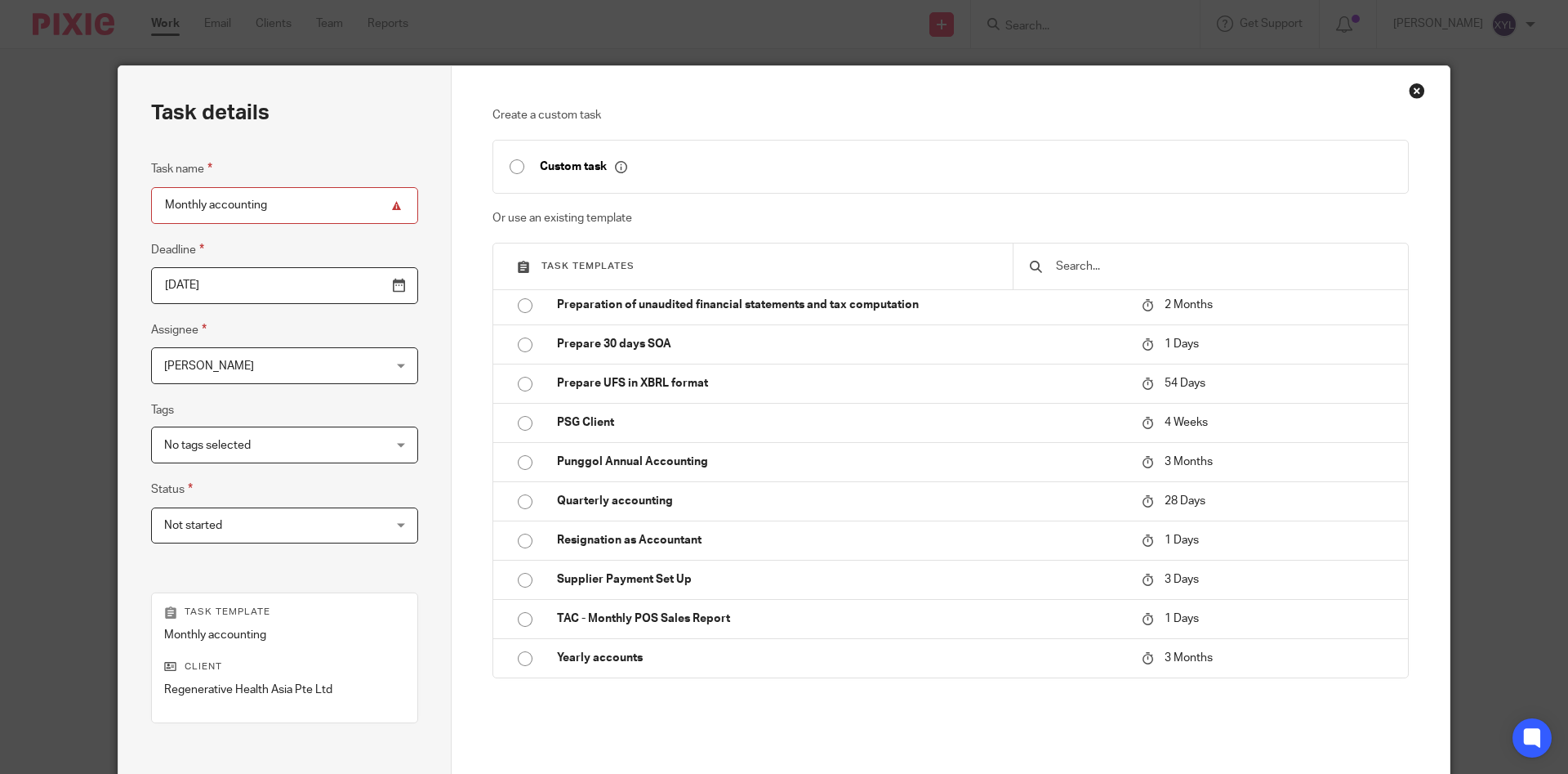
scroll to position [192, 0]
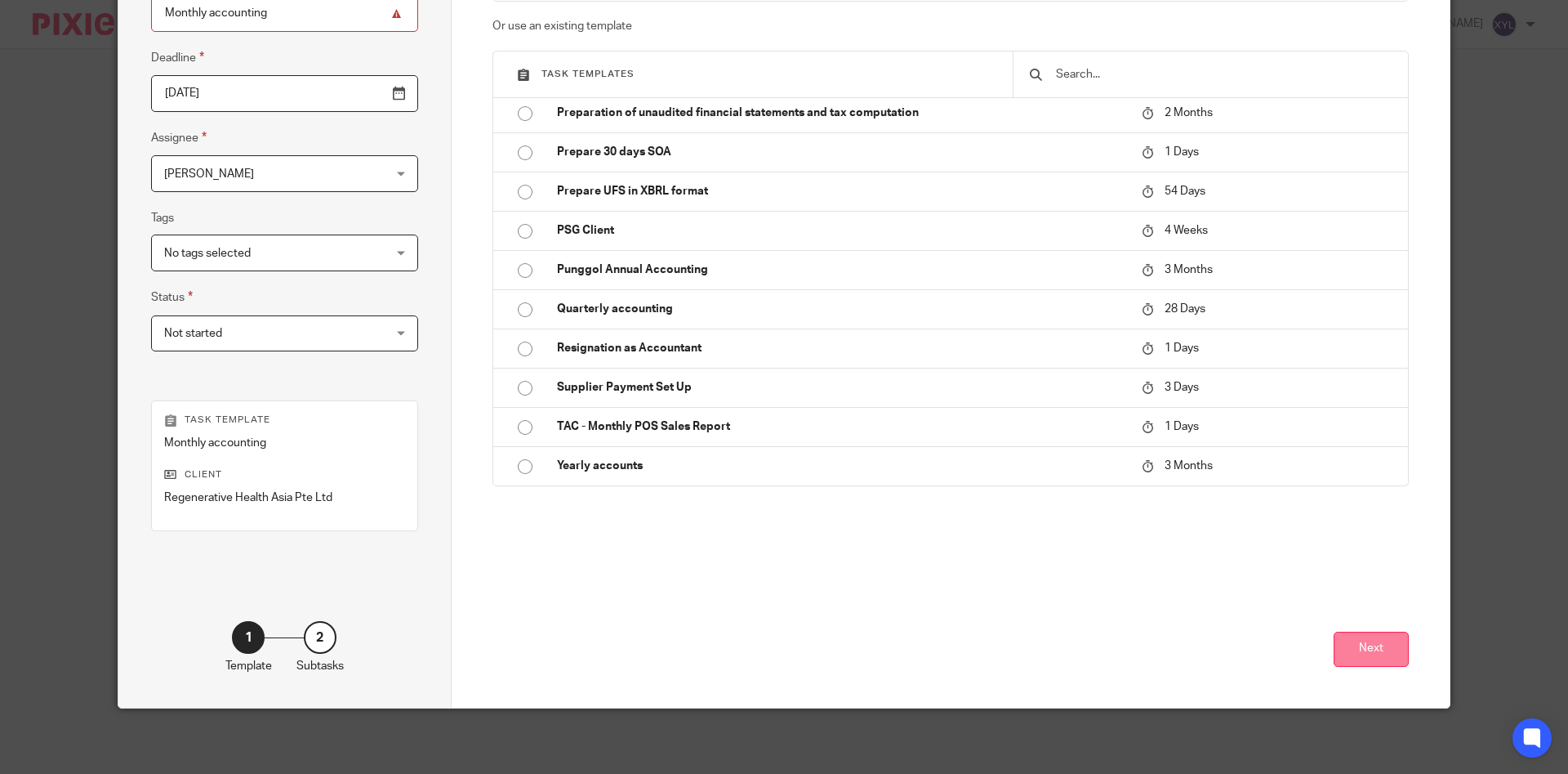
click at [1353, 635] on button "Next" at bounding box center [1371, 649] width 75 height 35
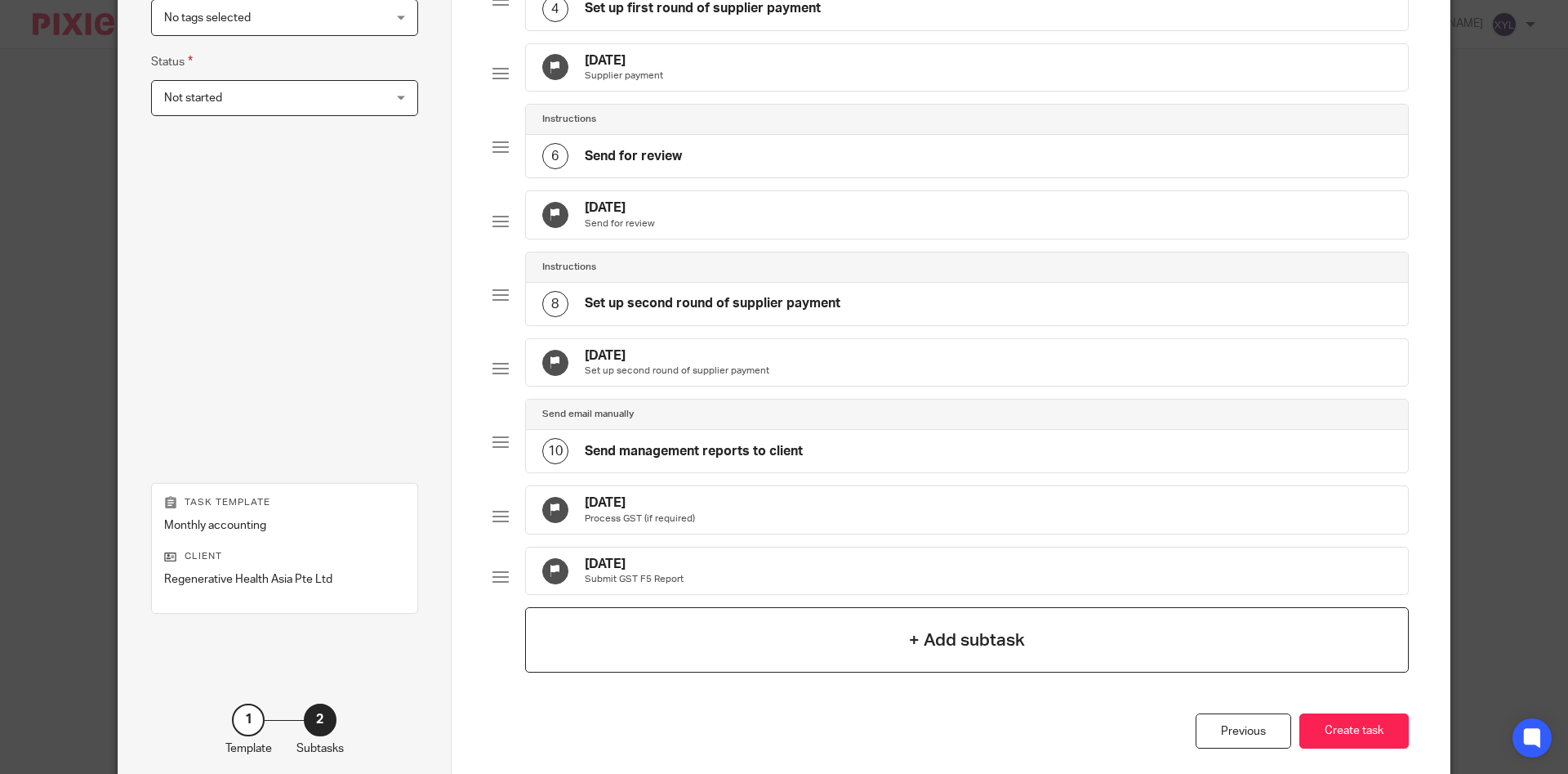
scroll to position [588, 0]
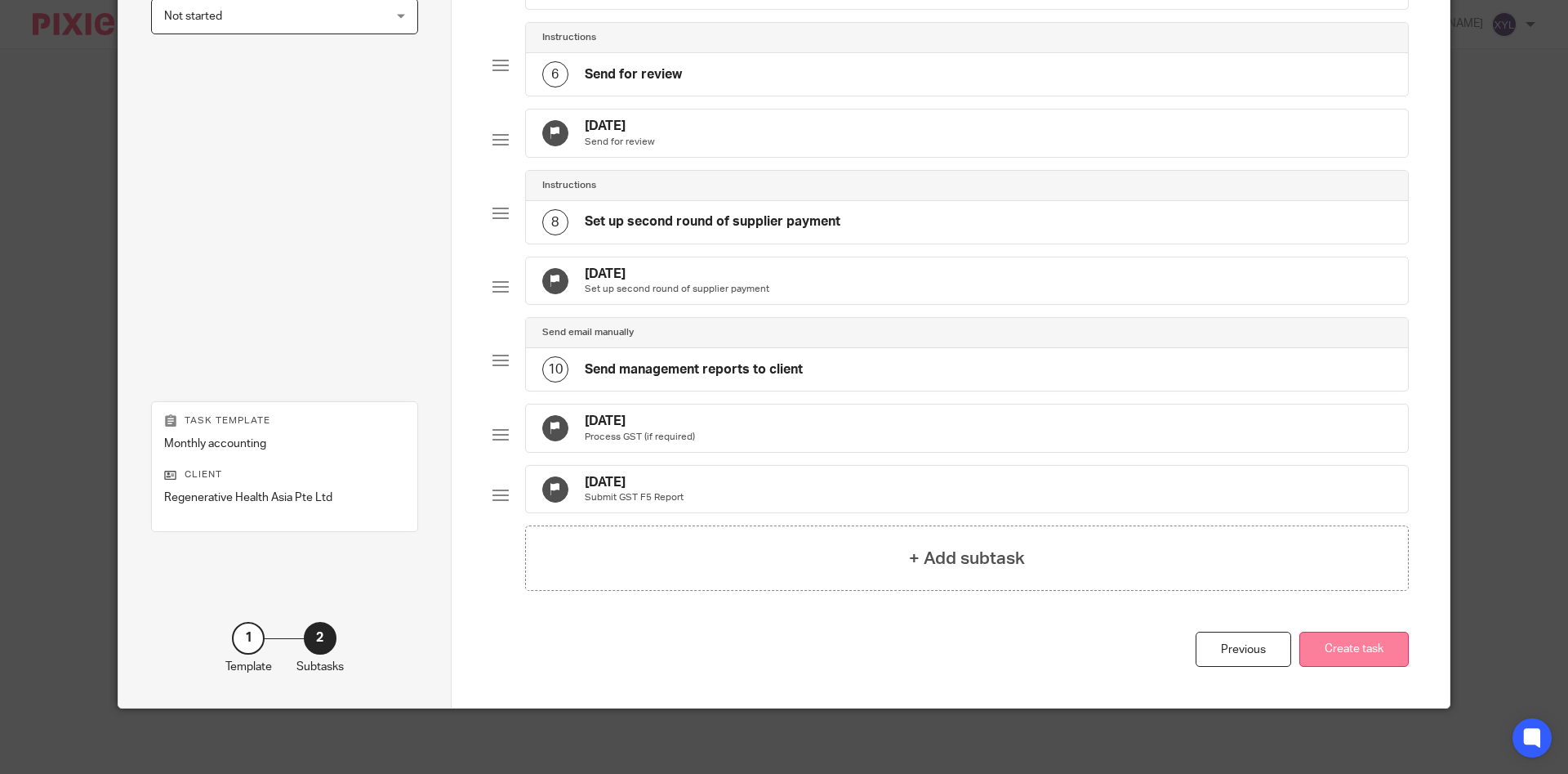
click at [1347, 651] on button "Create task" at bounding box center [1354, 649] width 109 height 35
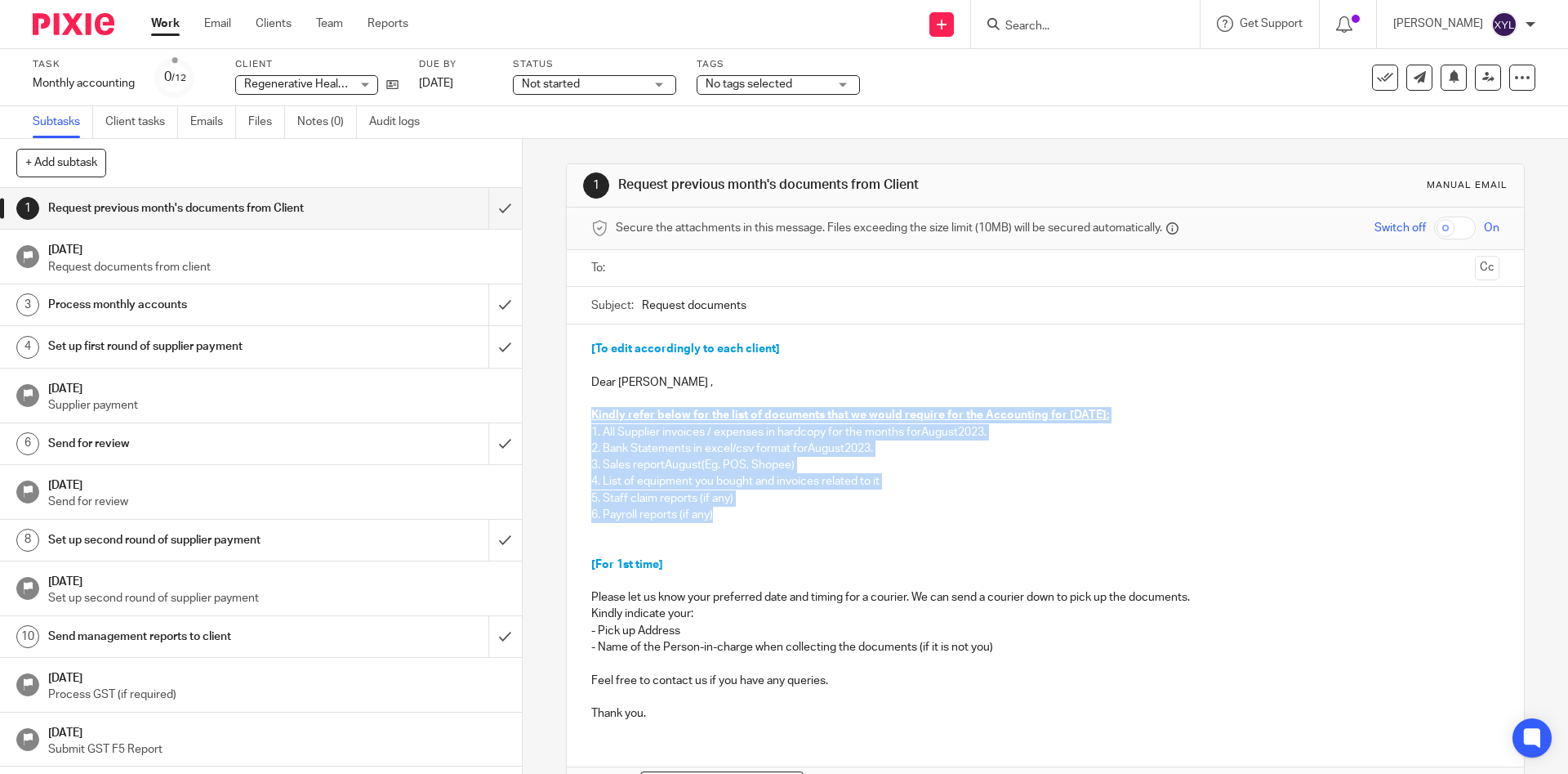
drag, startPoint x: 723, startPoint y: 501, endPoint x: 581, endPoint y: 405, distance: 171.4
click at [581, 405] on div "[To edit accordingly to each client] Dear [PERSON_NAME] , Kindly refer below fo…" at bounding box center [1045, 529] width 957 height 409
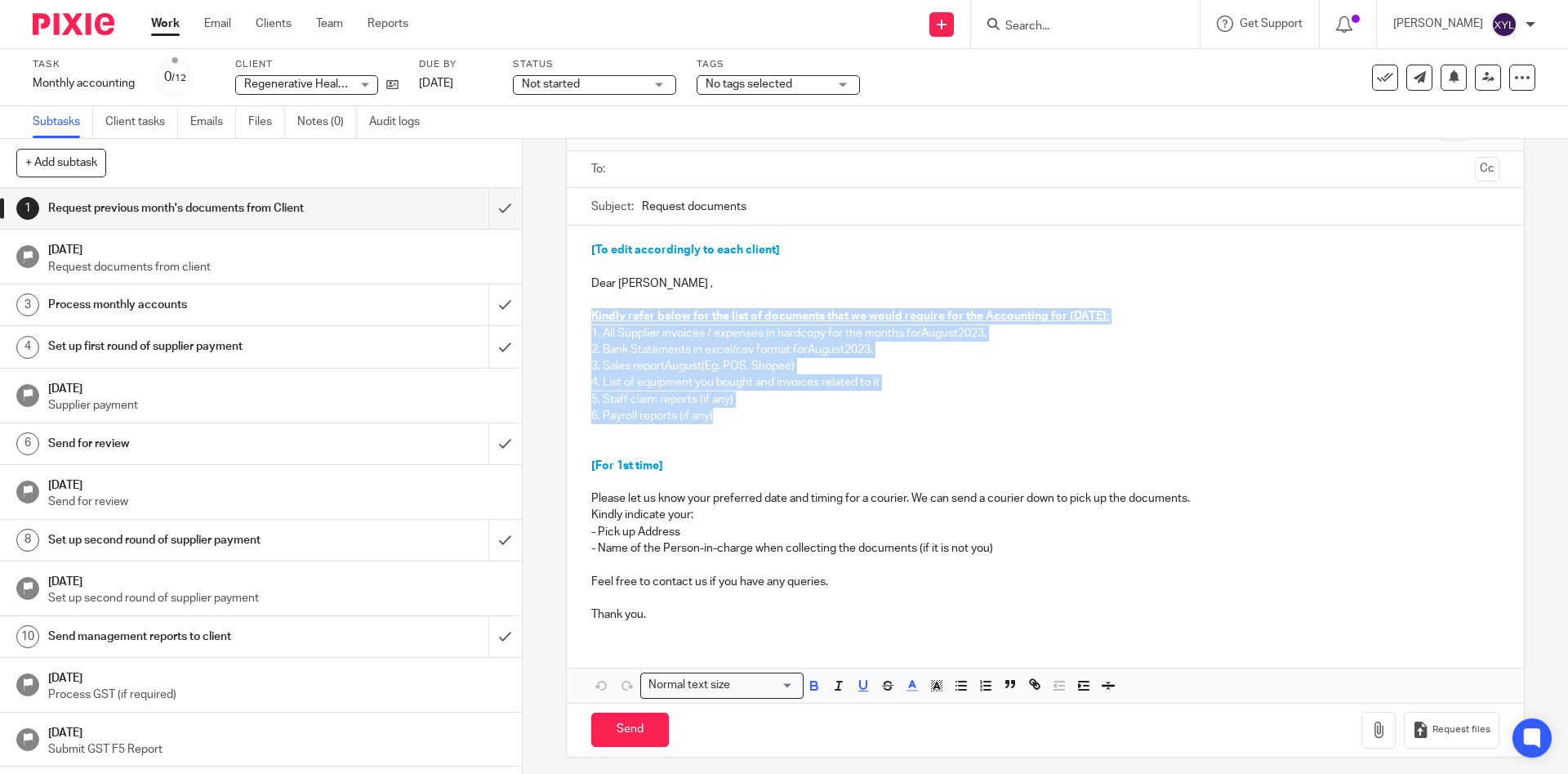
scroll to position [107, 0]
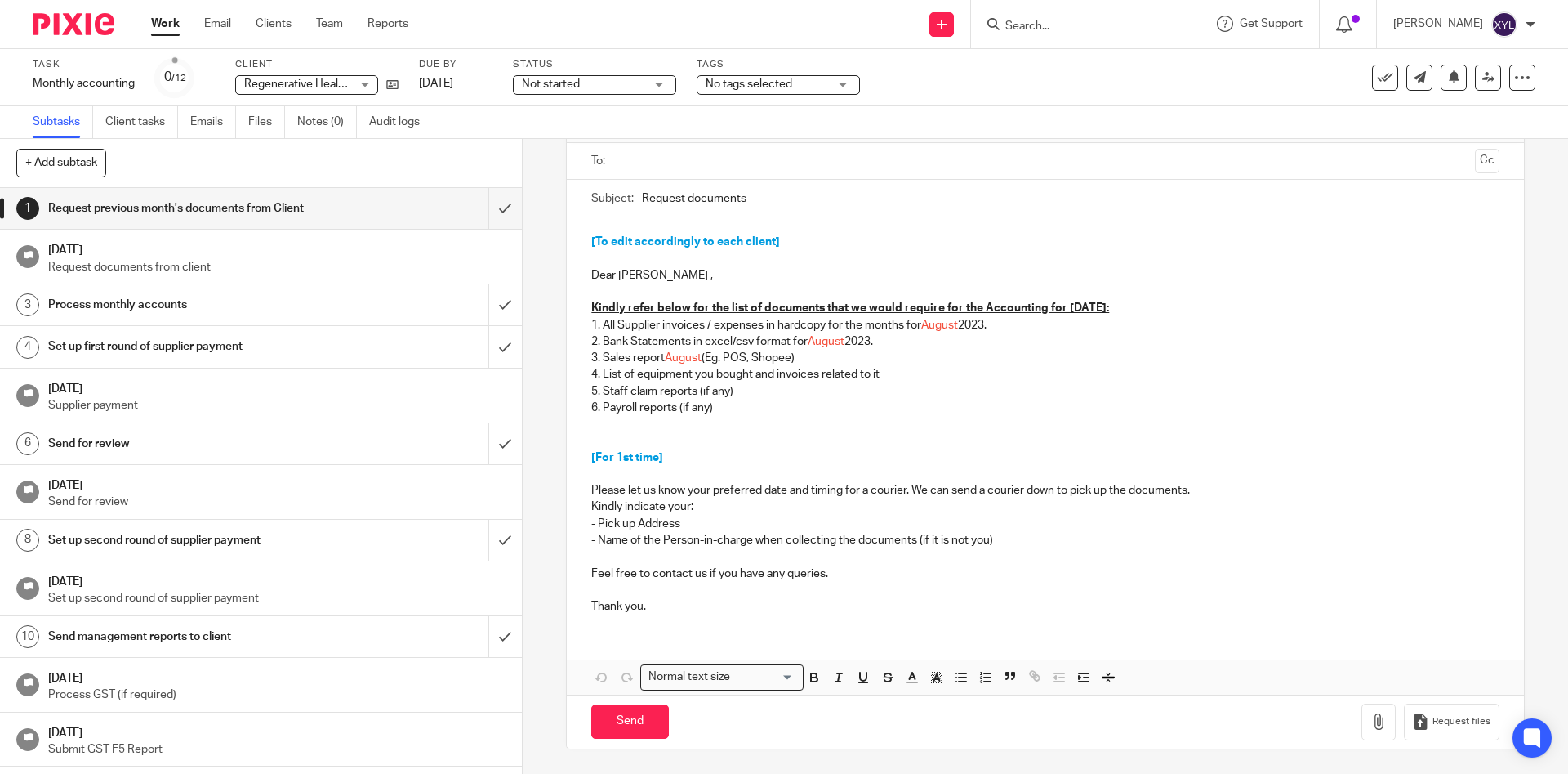
click at [732, 589] on p at bounding box center [1045, 590] width 907 height 17
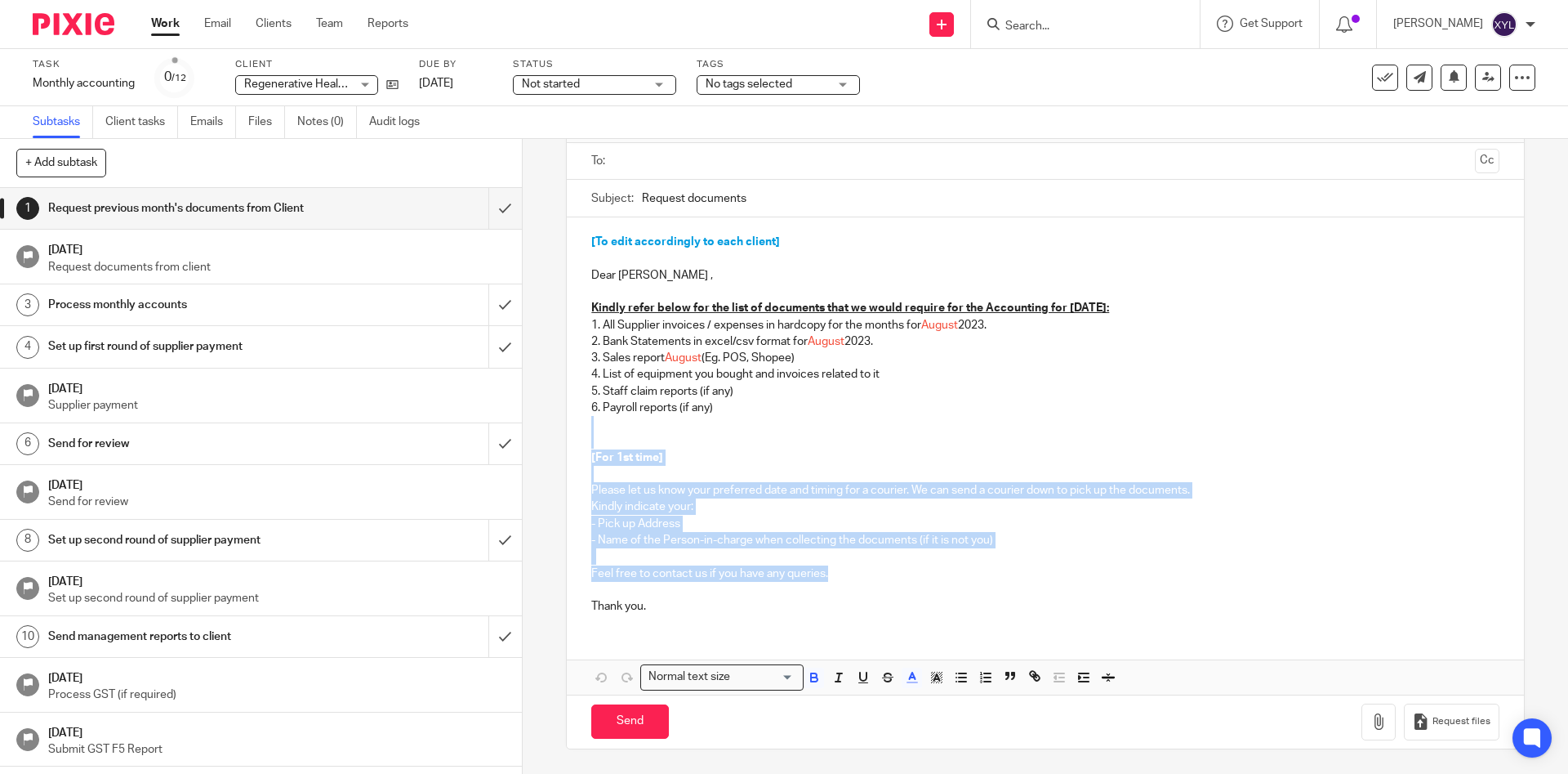
drag, startPoint x: 834, startPoint y: 574, endPoint x: 572, endPoint y: 445, distance: 292.0
click at [572, 445] on div "[To edit accordingly to each client] Dear [PERSON_NAME] , Kindly refer below fo…" at bounding box center [1045, 422] width 957 height 409
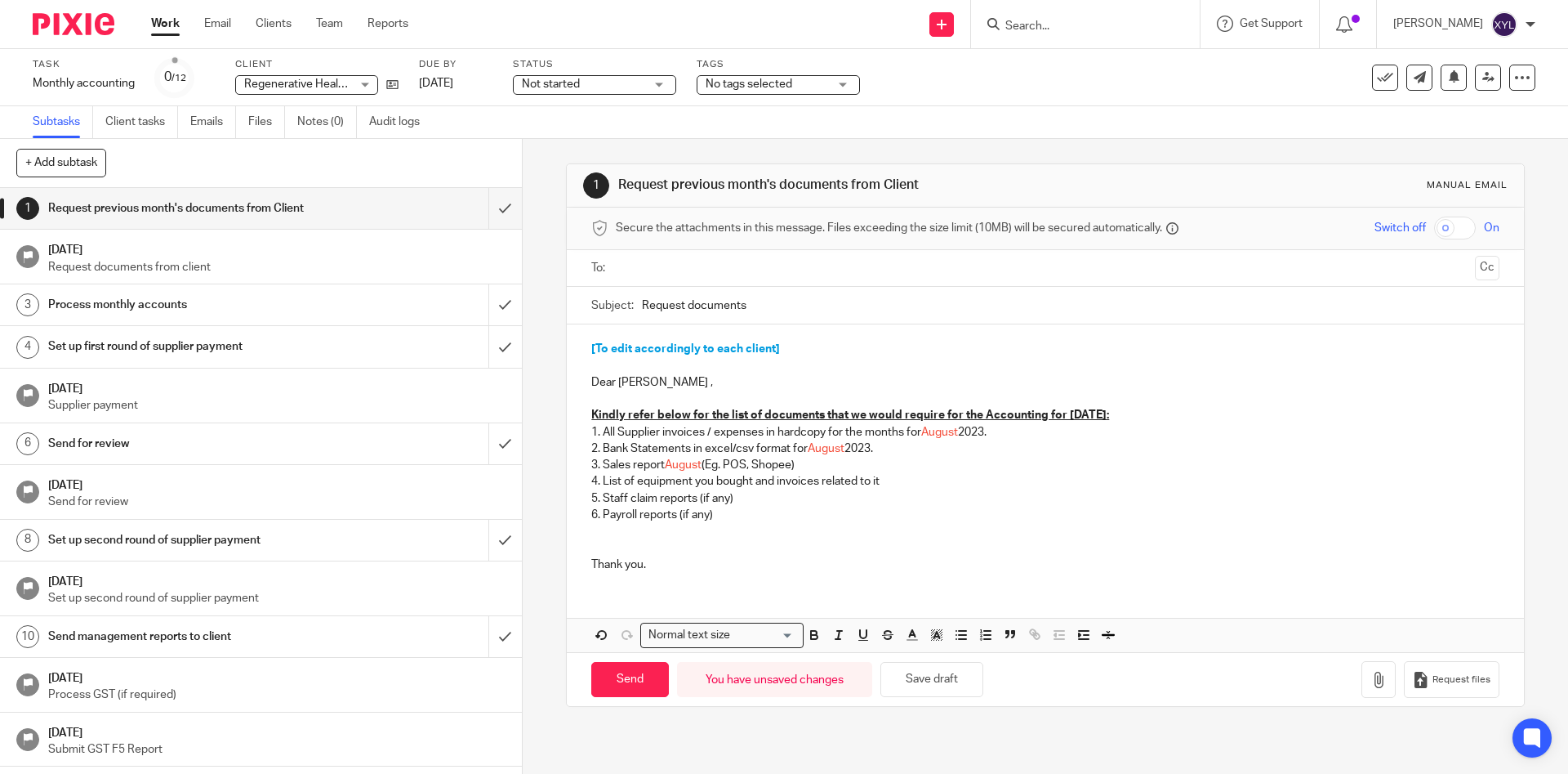
scroll to position [0, 0]
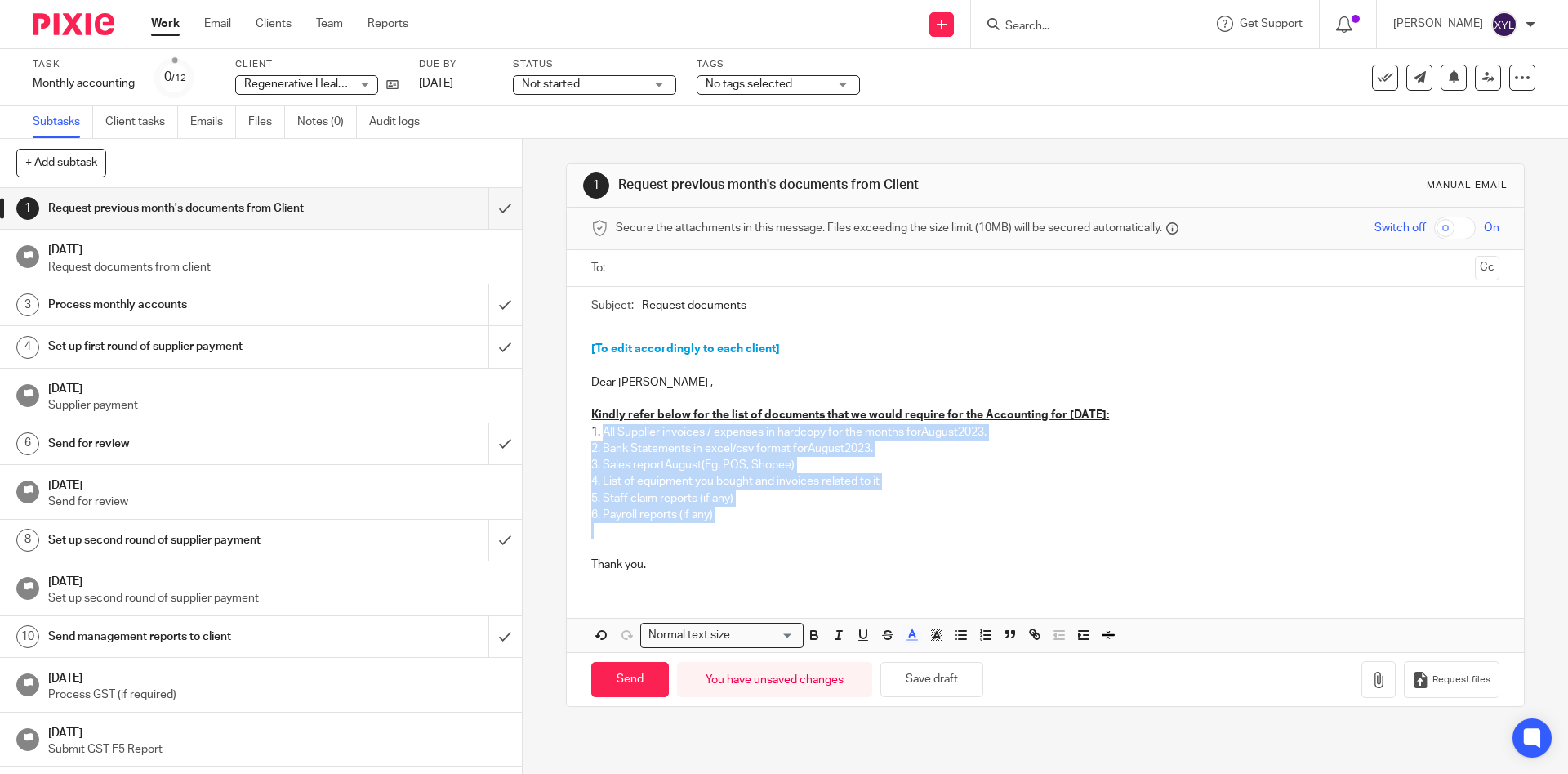
drag, startPoint x: 742, startPoint y: 525, endPoint x: 620, endPoint y: 439, distance: 149.3
click at [605, 437] on div "[To edit accordingly to each client] Dear [PERSON_NAME] , Kindly refer below fo…" at bounding box center [1045, 454] width 957 height 261
click at [736, 483] on p "4. List of equipment you bought and invoices related to it" at bounding box center [1045, 481] width 907 height 17
drag, startPoint x: 880, startPoint y: 481, endPoint x: 614, endPoint y: 433, distance: 270.3
click at [592, 429] on div "[To edit accordingly to each client] Dear [PERSON_NAME] , Kindly refer below fo…" at bounding box center [1045, 454] width 957 height 261
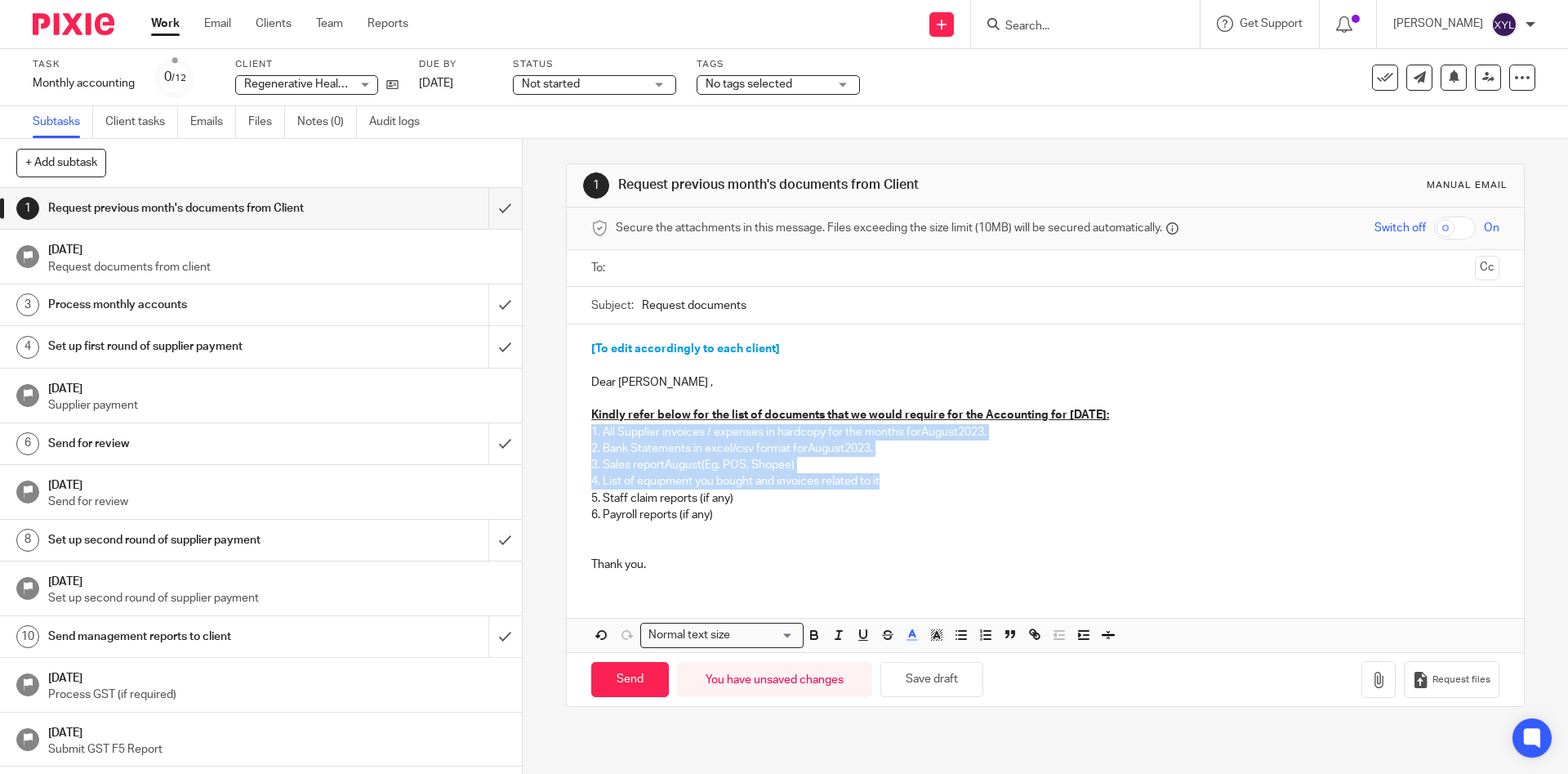
copy div "1. All Supplier invoices / expenses in hardcopy for the months for [DATE]. 2. B…"
